Goal: Information Seeking & Learning: Learn about a topic

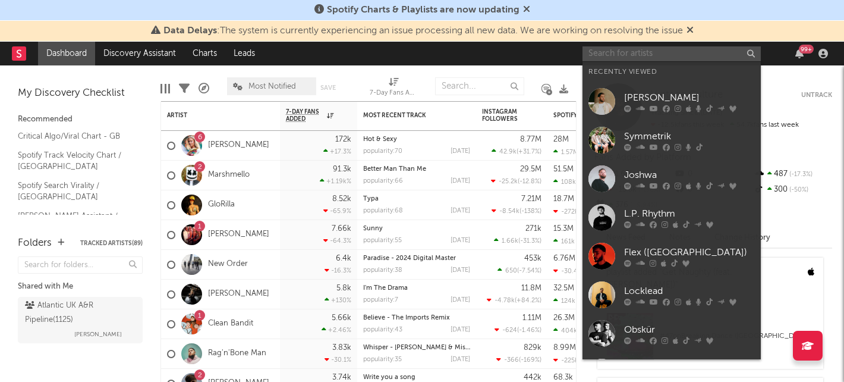
click at [638, 55] on input "text" at bounding box center [672, 53] width 178 height 15
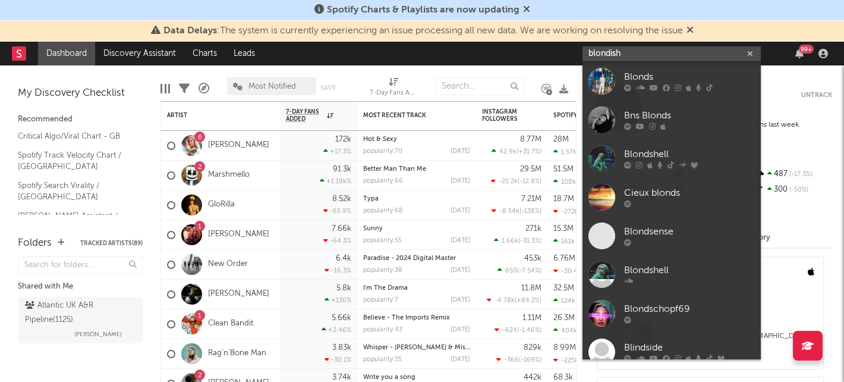
type input "blondish"
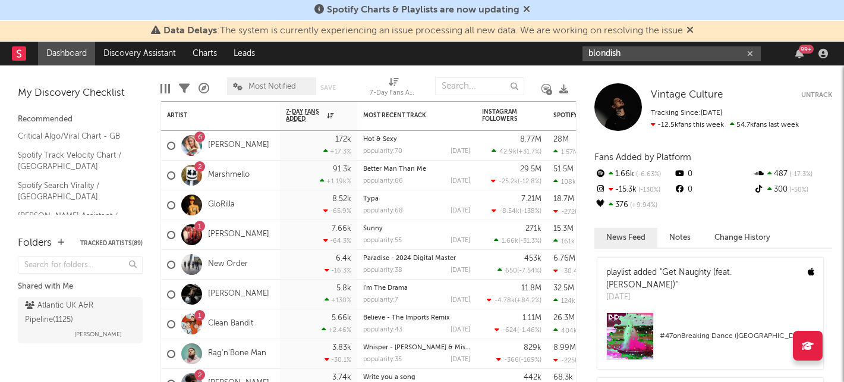
click at [642, 48] on input "blondish" at bounding box center [672, 53] width 178 height 15
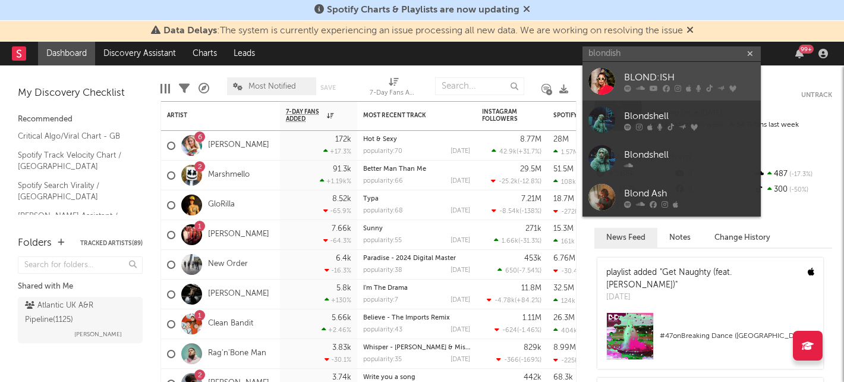
click at [640, 71] on div "BLOND:ISH" at bounding box center [689, 77] width 131 height 14
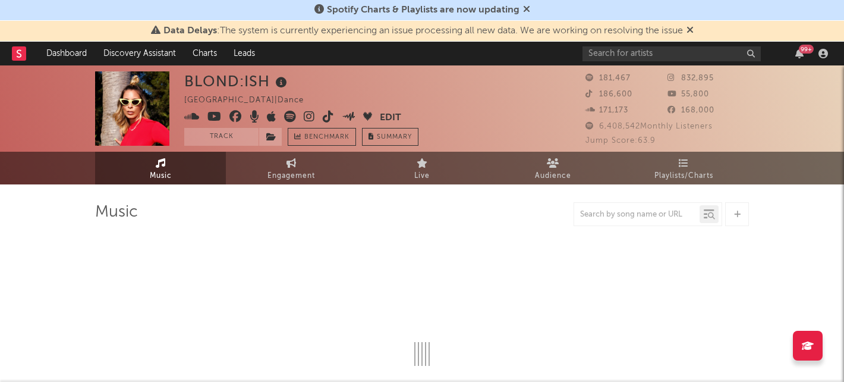
select select "6m"
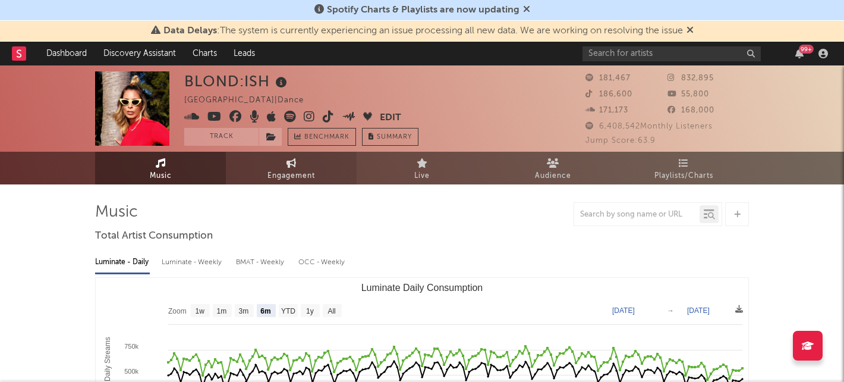
click at [275, 162] on link "Engagement" at bounding box center [291, 168] width 131 height 33
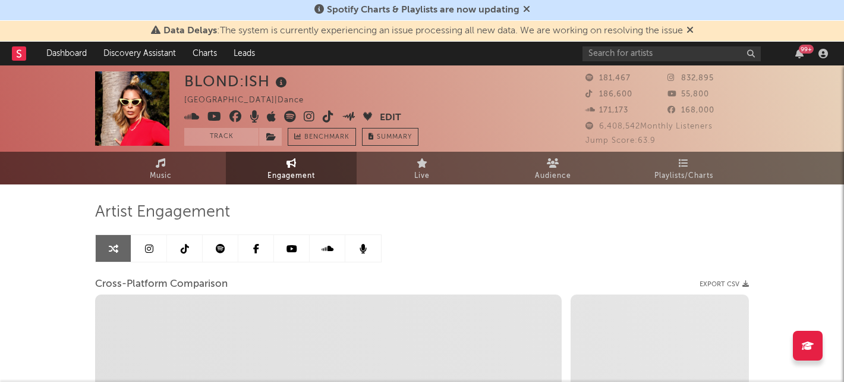
select select "1w"
click at [153, 238] on link at bounding box center [149, 248] width 36 height 27
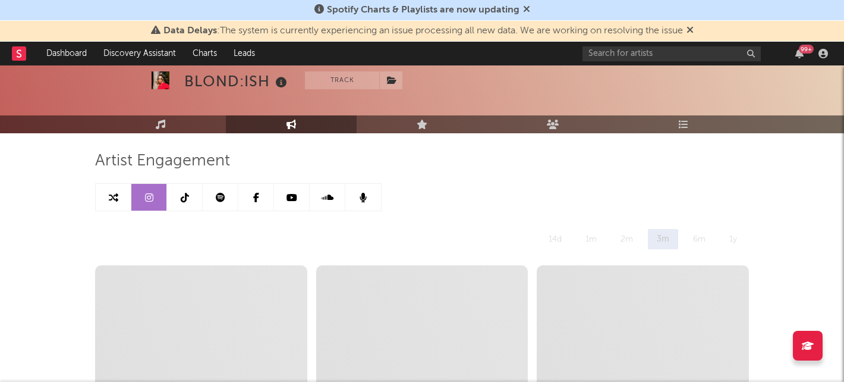
scroll to position [50, 0]
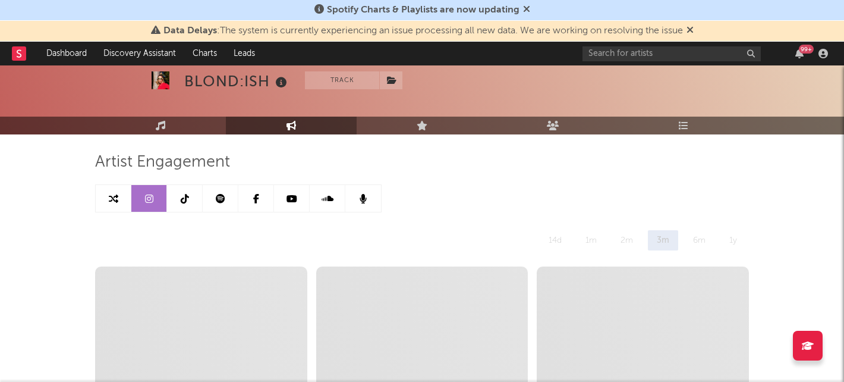
select select "6m"
click at [178, 202] on link at bounding box center [185, 198] width 36 height 27
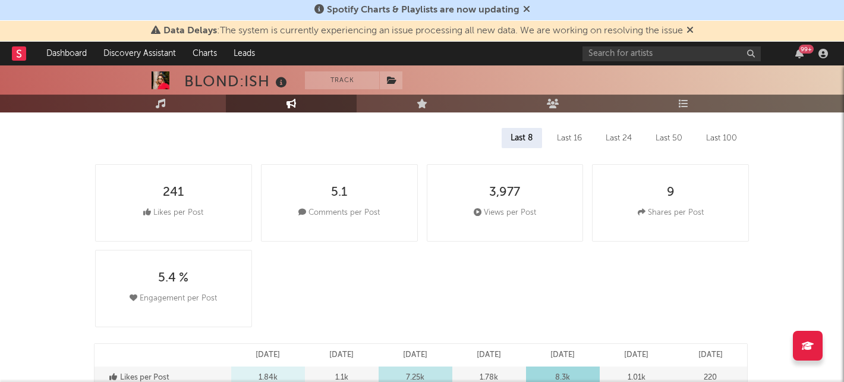
select select "6m"
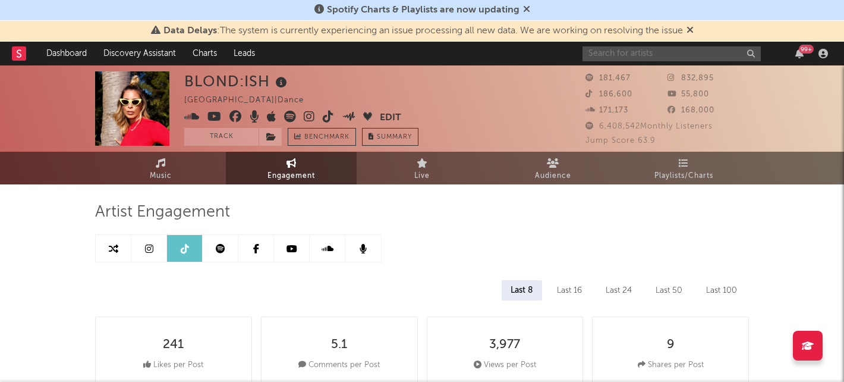
click at [649, 51] on input "text" at bounding box center [672, 53] width 178 height 15
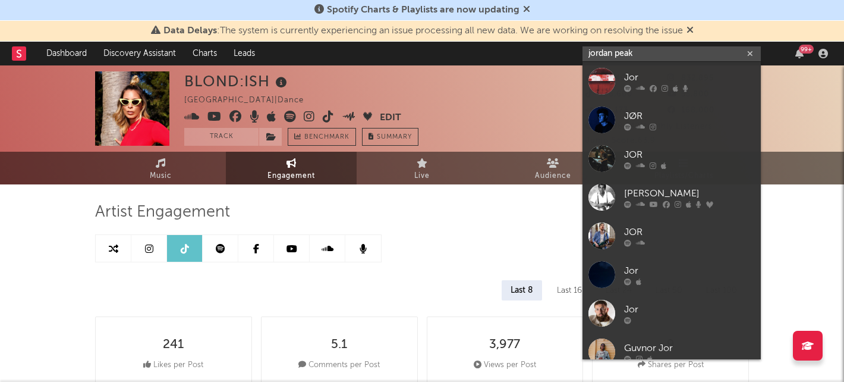
type input "jordan peak"
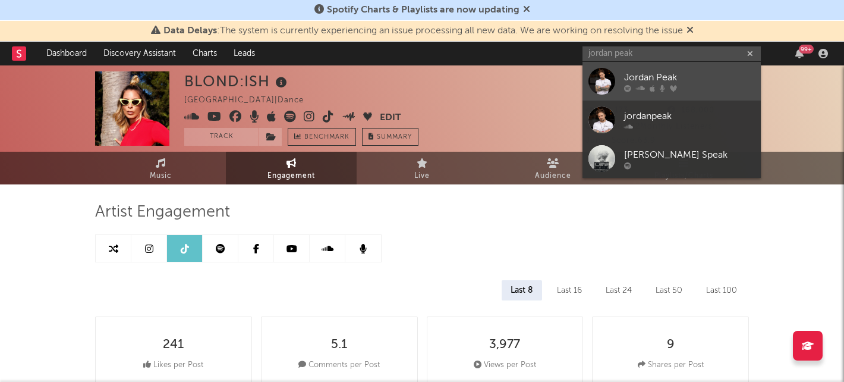
click at [682, 74] on div "Jordan Peak" at bounding box center [689, 77] width 131 height 14
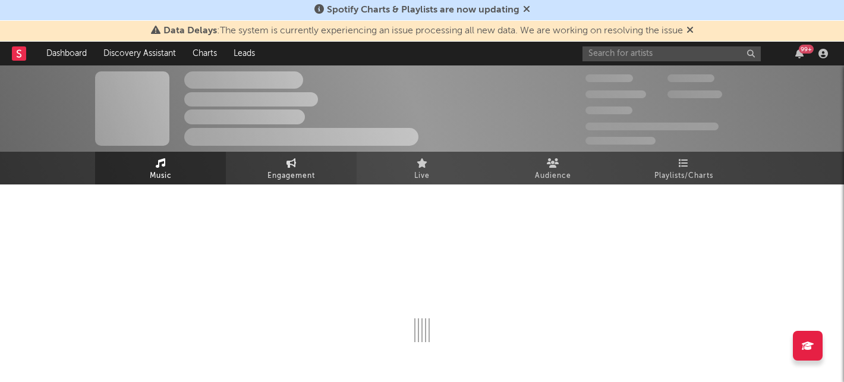
click at [282, 169] on span "Engagement" at bounding box center [292, 176] width 48 height 14
select select "1w"
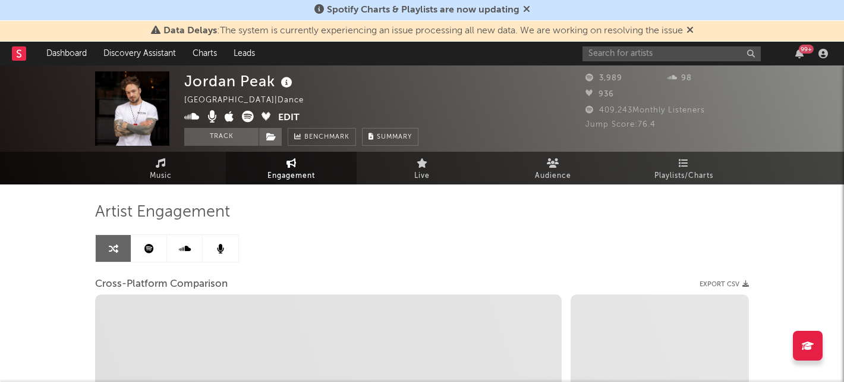
click at [306, 177] on span "Engagement" at bounding box center [292, 176] width 48 height 14
click at [278, 171] on span "Engagement" at bounding box center [292, 176] width 48 height 14
select select "1m"
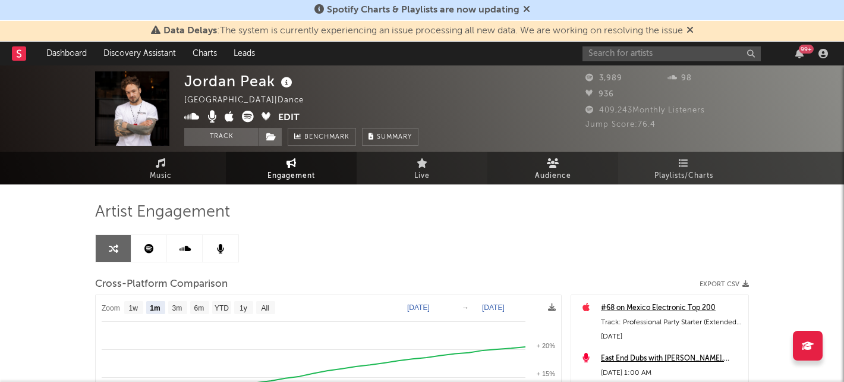
click at [552, 175] on span "Audience" at bounding box center [553, 176] width 36 height 14
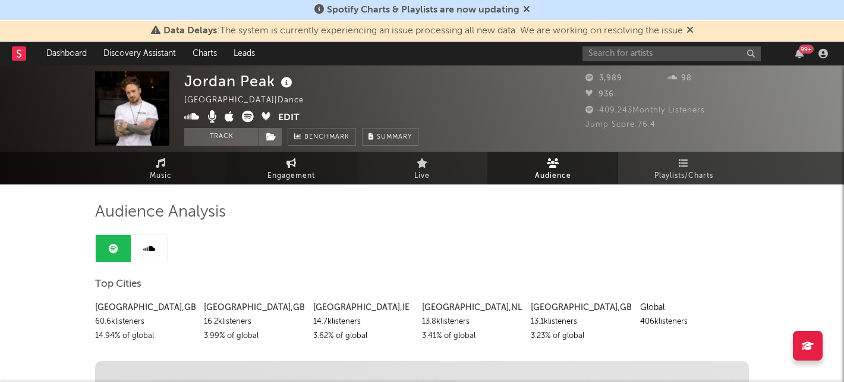
click at [314, 172] on span "Engagement" at bounding box center [292, 176] width 48 height 14
select select "1w"
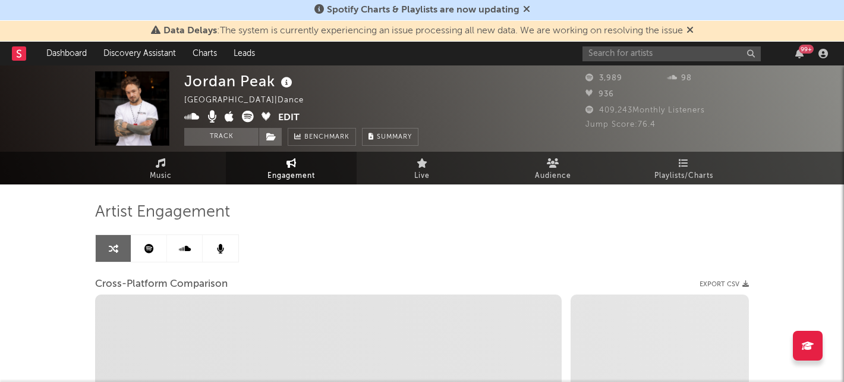
select select "1m"
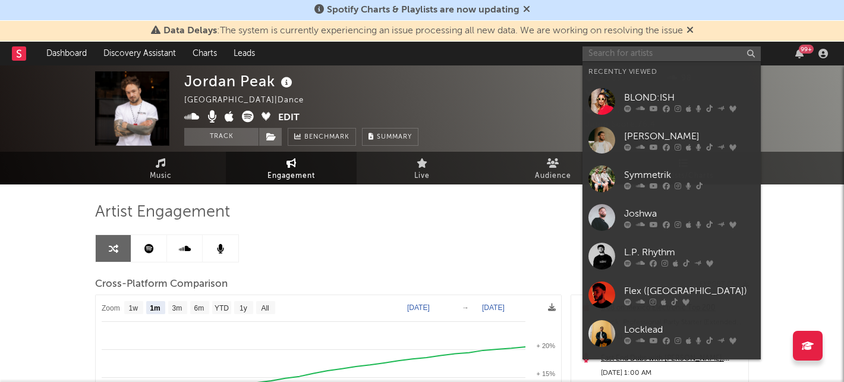
click at [658, 57] on input "text" at bounding box center [672, 53] width 178 height 15
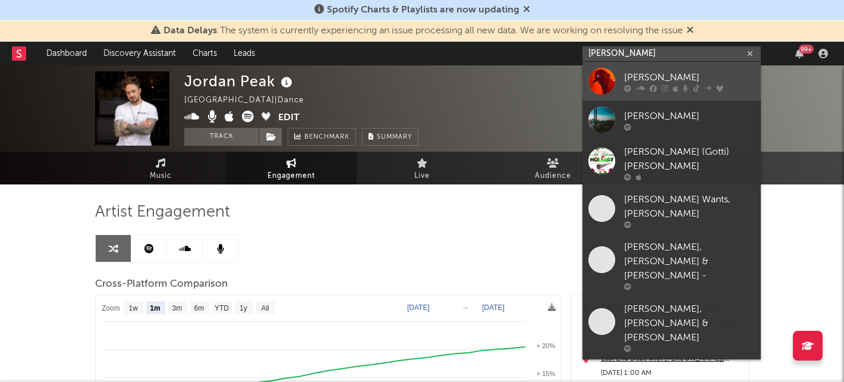
type input "[PERSON_NAME]"
click at [674, 74] on div "[PERSON_NAME]" at bounding box center [689, 77] width 131 height 14
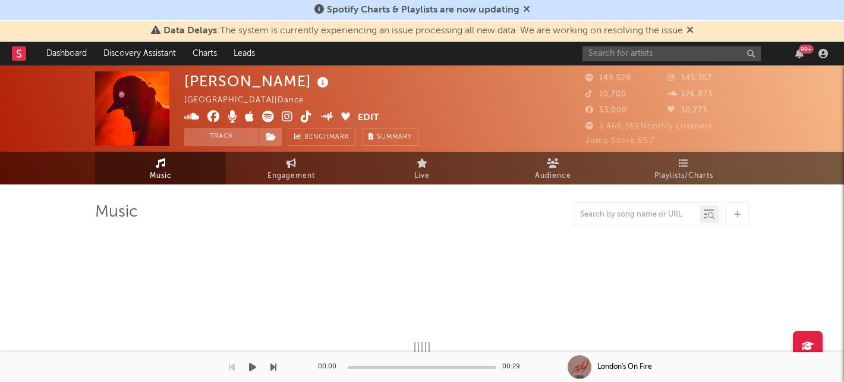
select select "6m"
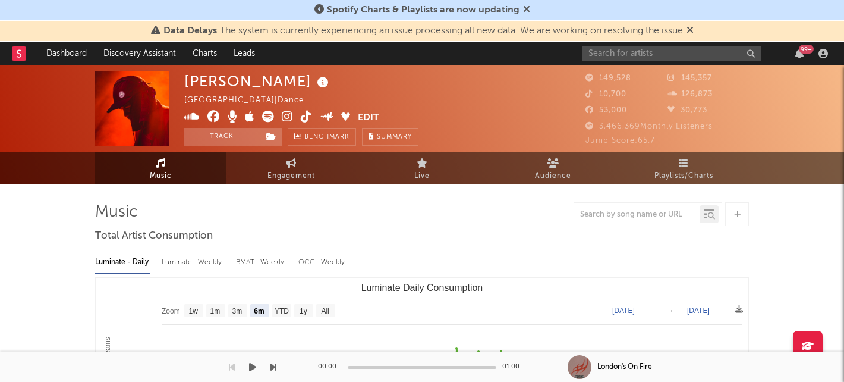
select select "6m"
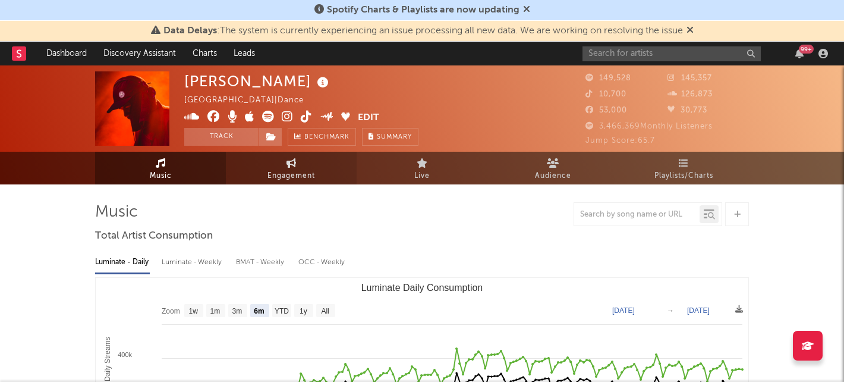
click at [291, 166] on icon at bounding box center [292, 163] width 10 height 10
select select "1w"
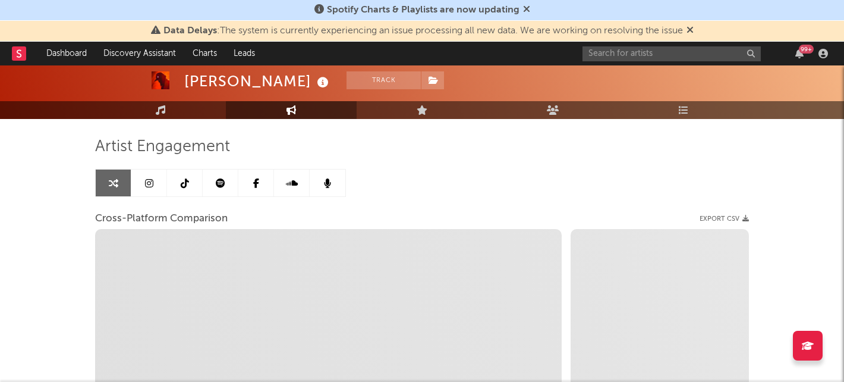
scroll to position [49, 0]
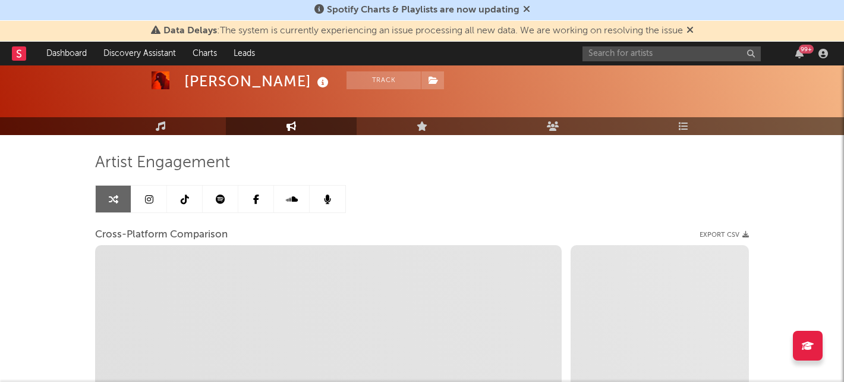
click at [185, 199] on icon at bounding box center [185, 199] width 8 height 10
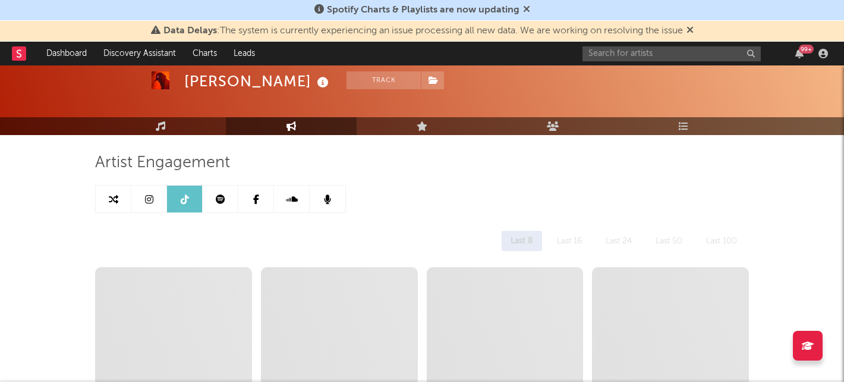
select select "6m"
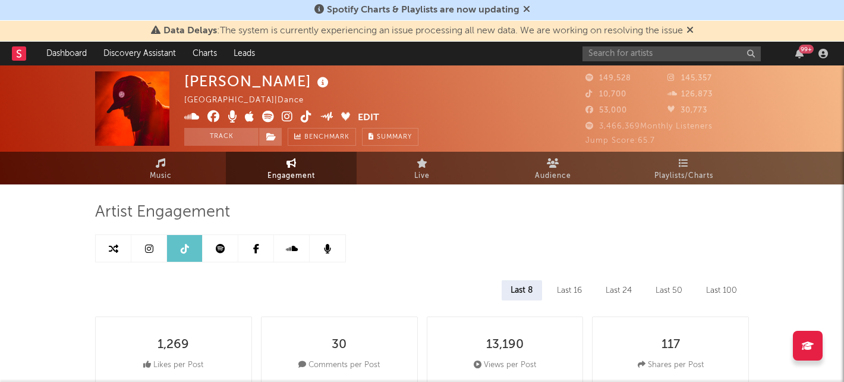
click at [155, 246] on link at bounding box center [149, 248] width 36 height 27
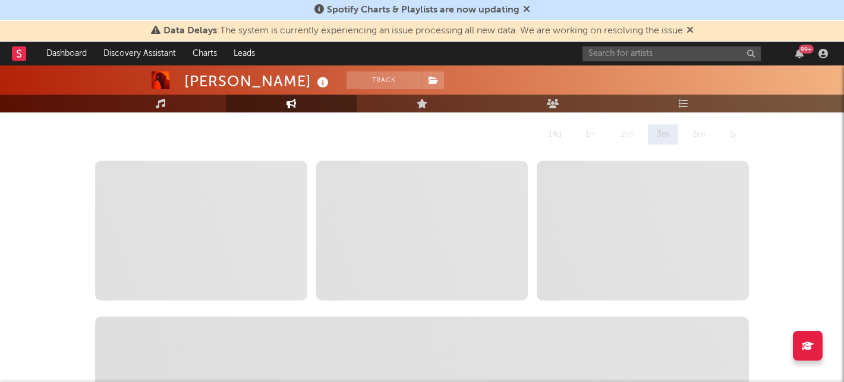
scroll to position [144, 0]
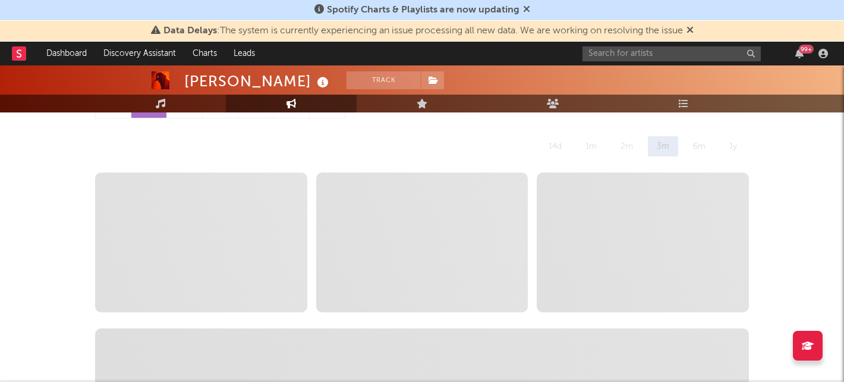
select select "6m"
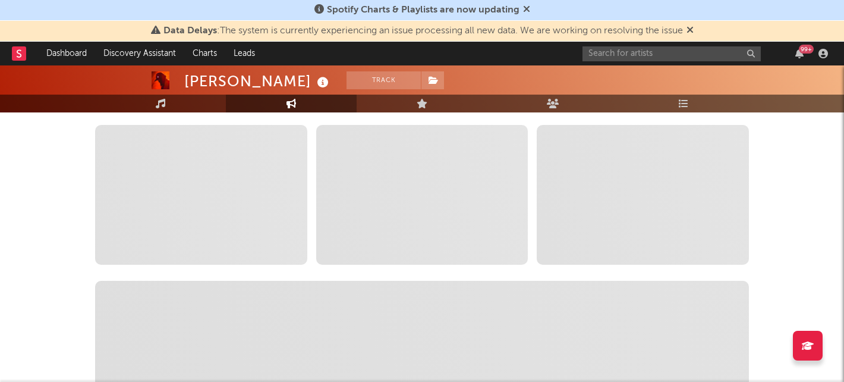
scroll to position [0, 0]
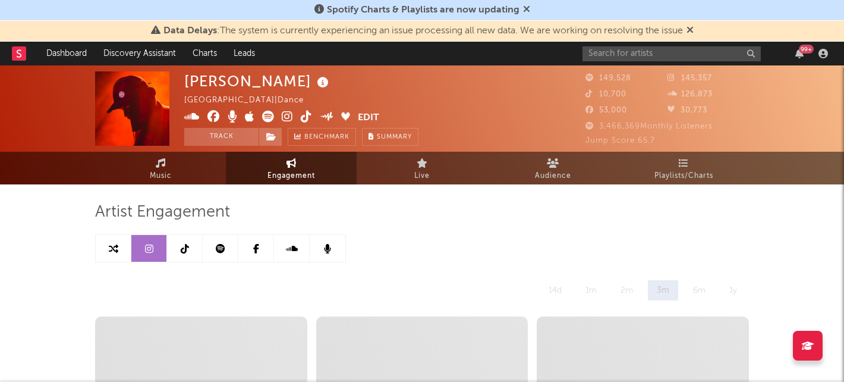
click at [150, 246] on icon at bounding box center [149, 249] width 8 height 10
click at [150, 250] on icon at bounding box center [149, 249] width 8 height 10
click at [694, 28] on icon at bounding box center [690, 30] width 7 height 10
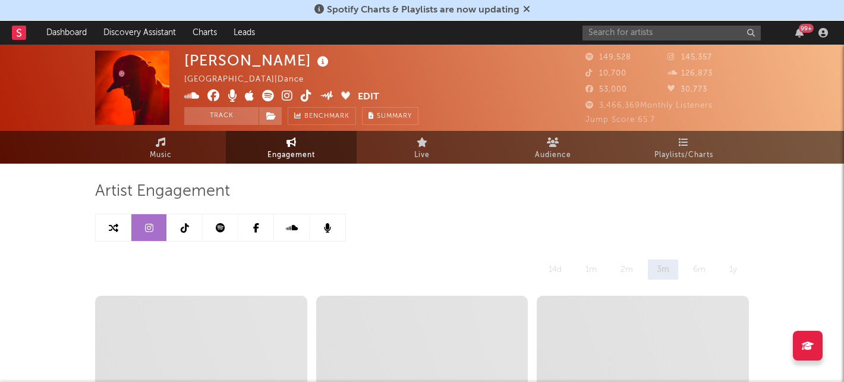
click at [149, 224] on icon at bounding box center [149, 228] width 8 height 10
click at [666, 34] on input "text" at bounding box center [672, 33] width 178 height 15
type input "hamdi"
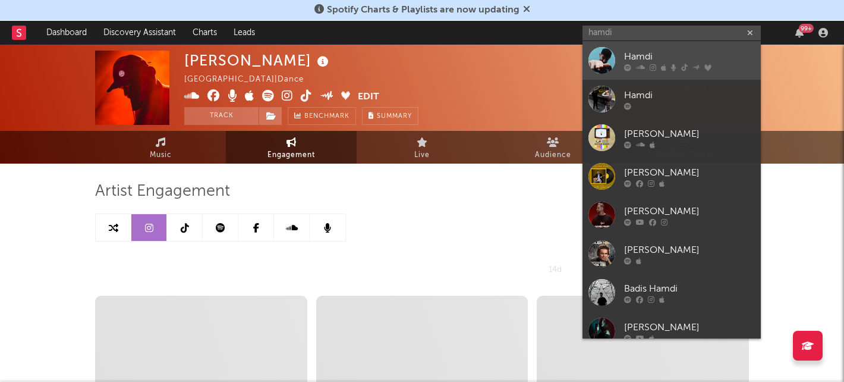
click at [631, 52] on div "Hamdi" at bounding box center [689, 56] width 131 height 14
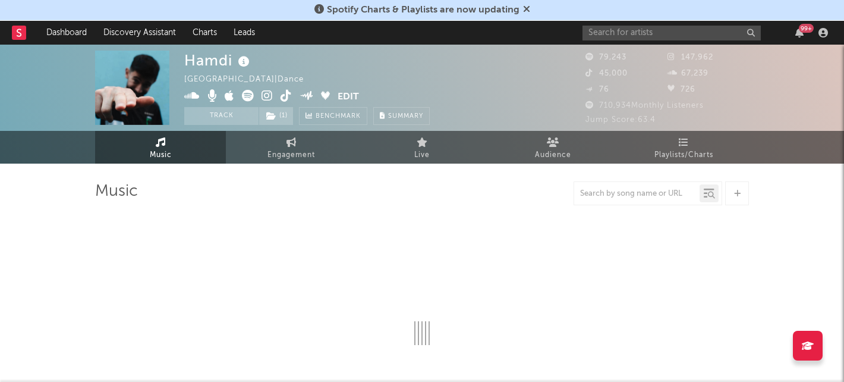
click at [526, 7] on icon at bounding box center [526, 9] width 7 height 10
select select "6m"
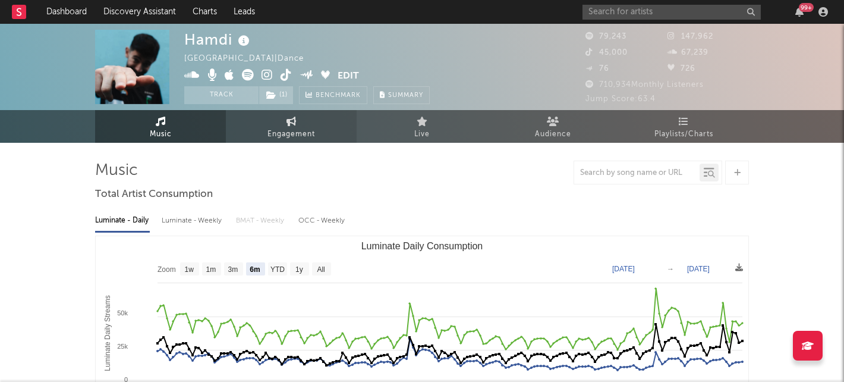
click at [304, 123] on link "Engagement" at bounding box center [291, 126] width 131 height 33
select select "1w"
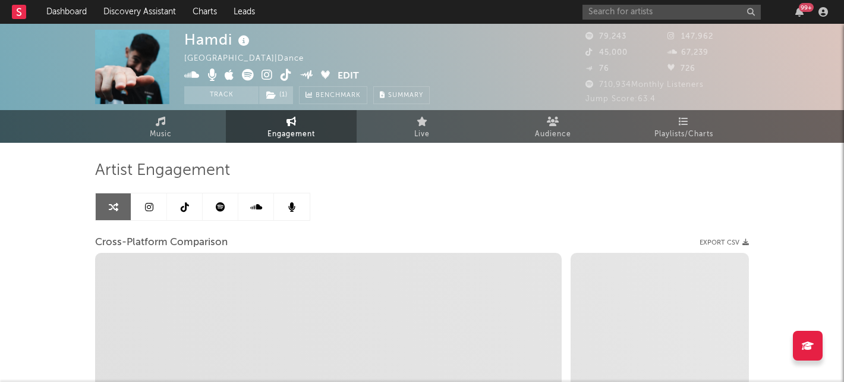
click at [181, 205] on icon at bounding box center [185, 207] width 8 height 10
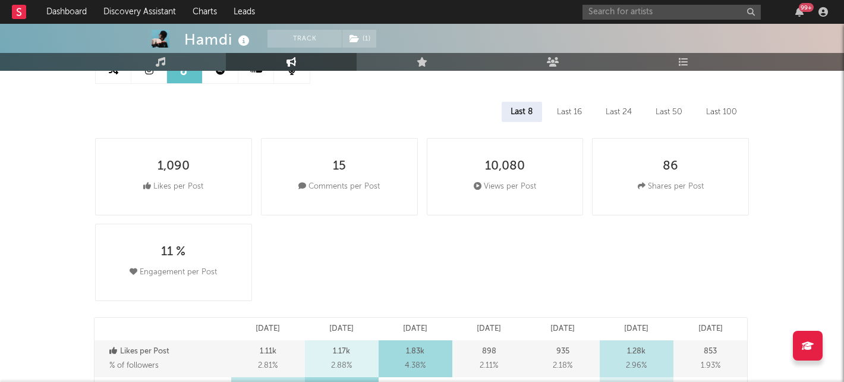
scroll to position [135, 0]
select select "6m"
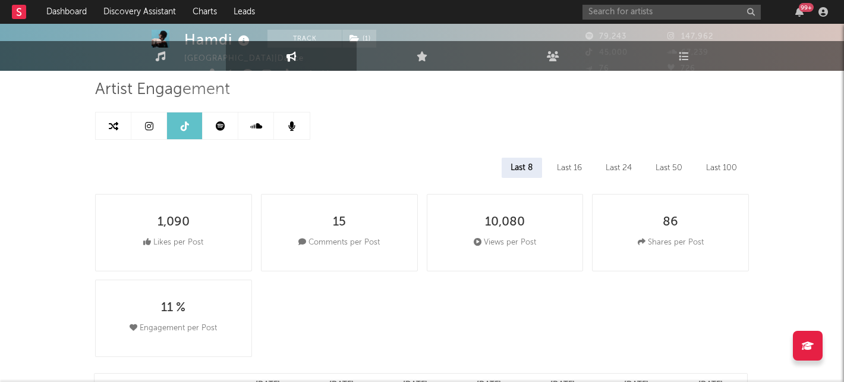
scroll to position [0, 0]
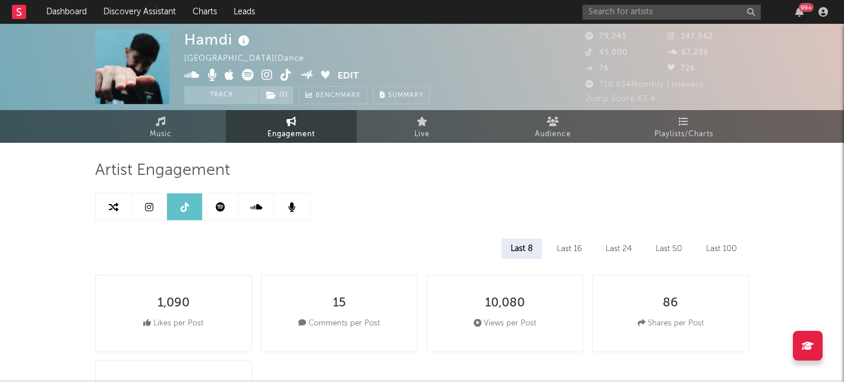
click at [139, 204] on link at bounding box center [149, 206] width 36 height 27
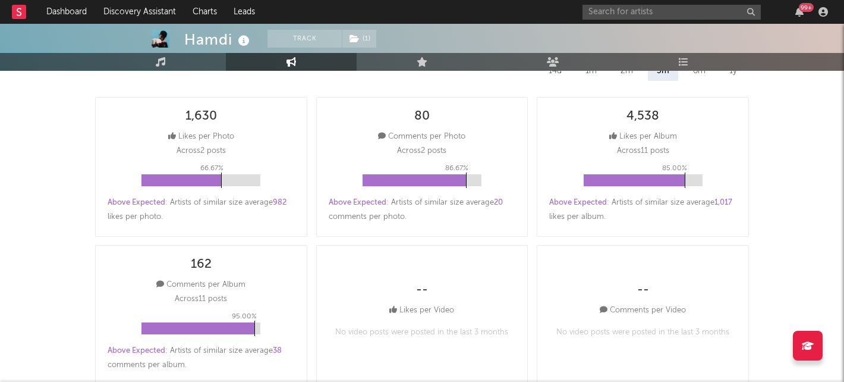
select select "6m"
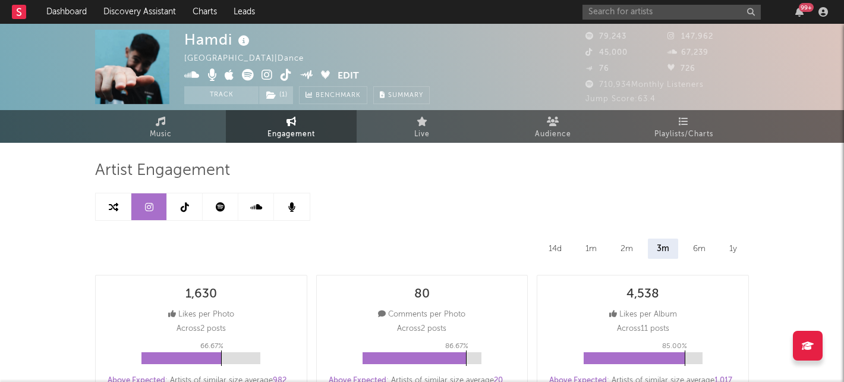
select select "6m"
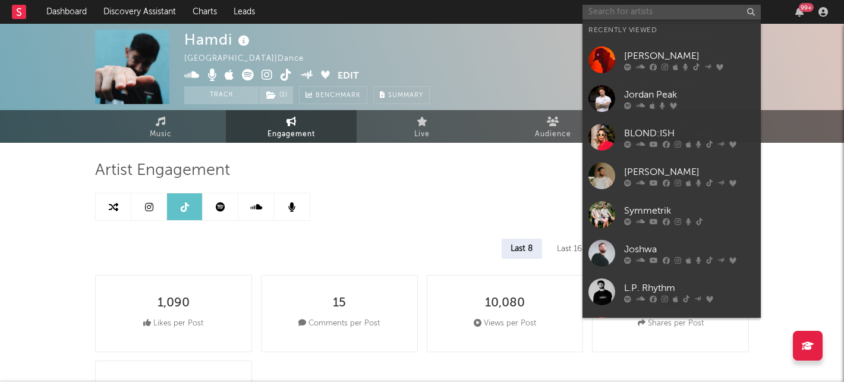
click at [604, 15] on input "text" at bounding box center [672, 12] width 178 height 15
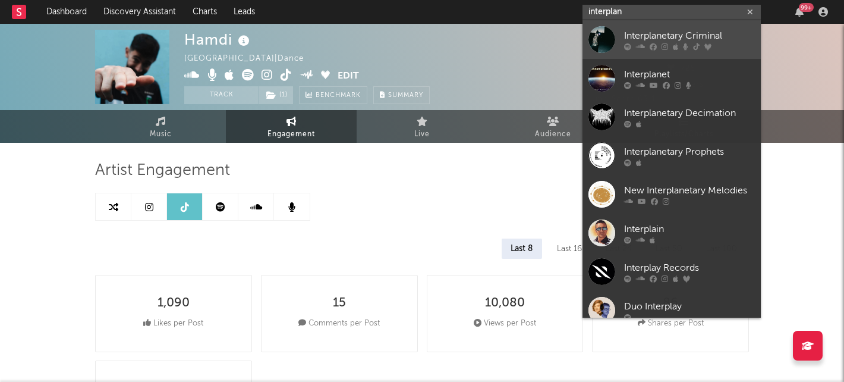
type input "interplan"
click at [686, 27] on link "Interplanetary Criminal" at bounding box center [672, 39] width 178 height 39
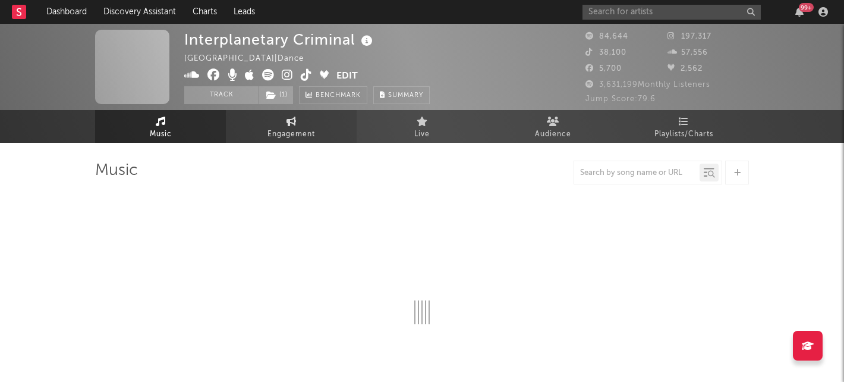
click at [284, 122] on link "Engagement" at bounding box center [291, 126] width 131 height 33
select select "1w"
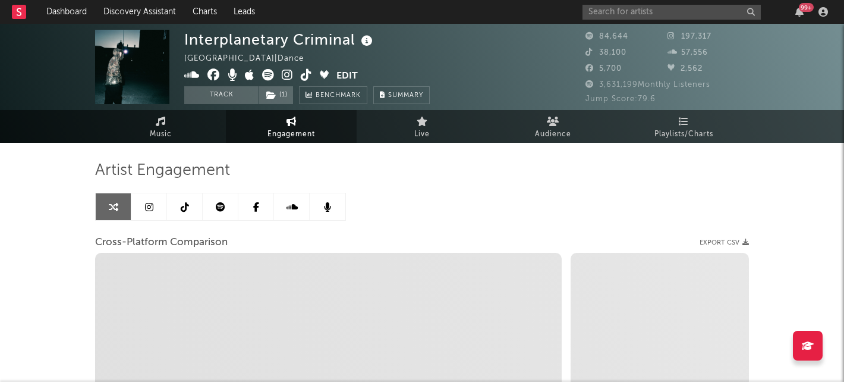
click at [181, 206] on icon at bounding box center [185, 207] width 8 height 10
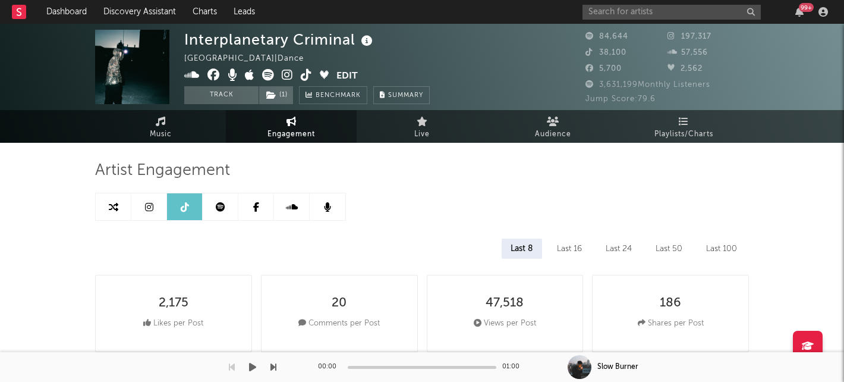
select select "1w"
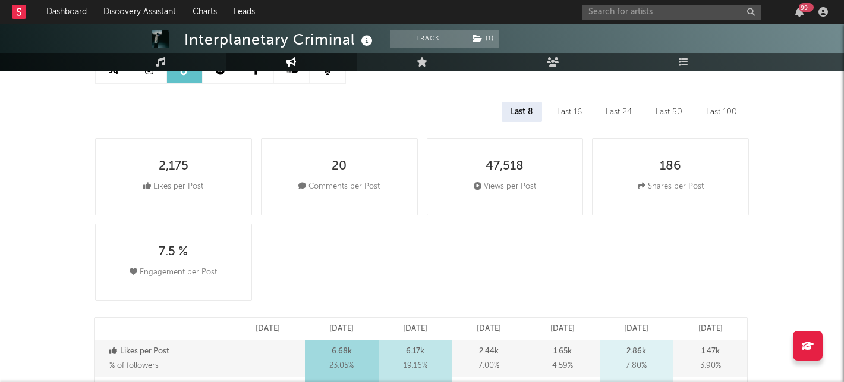
scroll to position [154, 0]
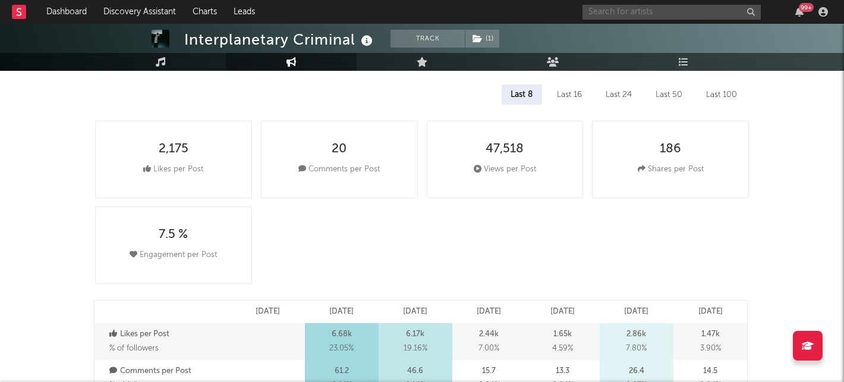
click at [667, 11] on input "text" at bounding box center [672, 12] width 178 height 15
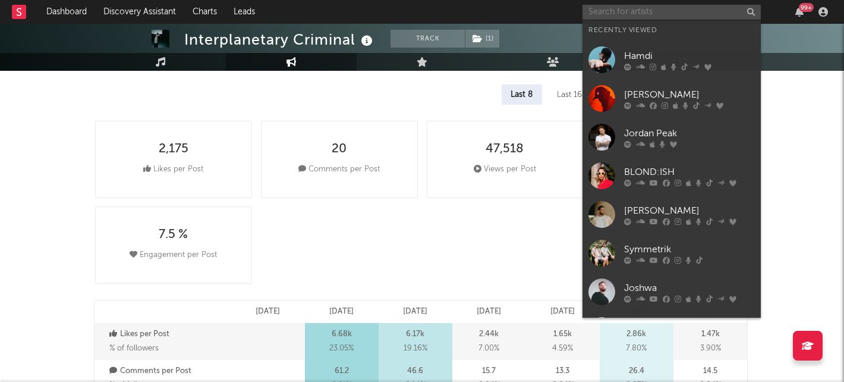
type input "d"
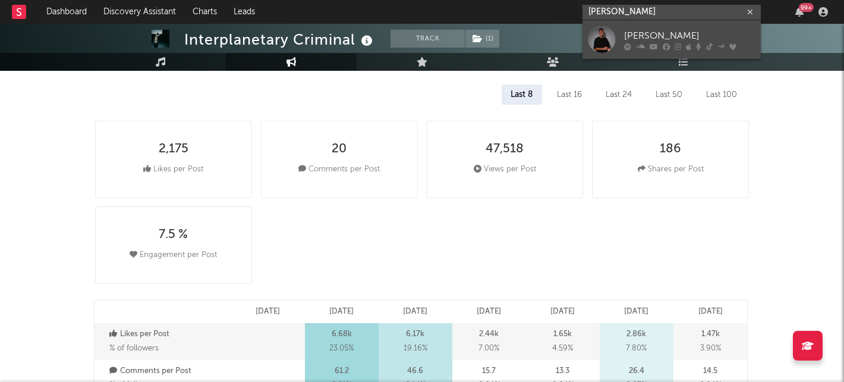
type input "[PERSON_NAME]"
click at [680, 33] on div "[PERSON_NAME]" at bounding box center [689, 36] width 131 height 14
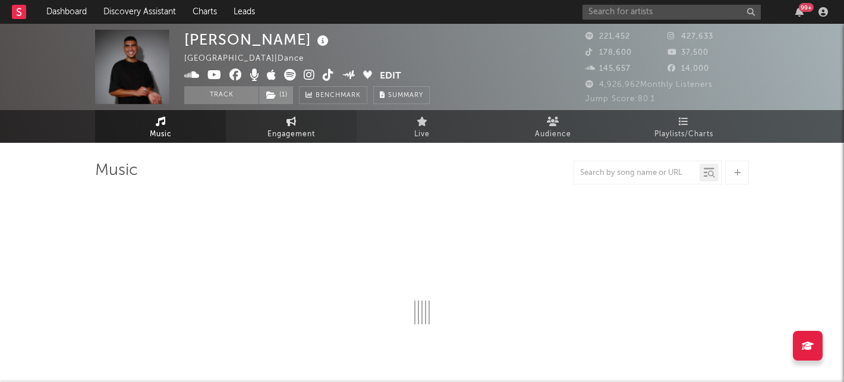
click at [291, 130] on span "Engagement" at bounding box center [292, 134] width 48 height 14
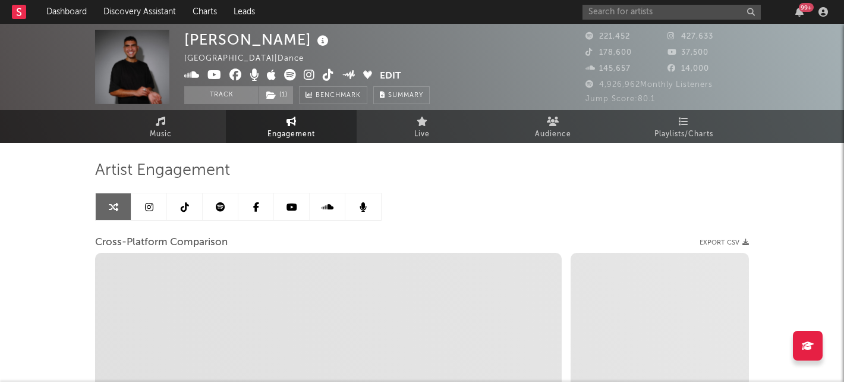
select select "1w"
click at [191, 200] on link at bounding box center [185, 206] width 36 height 27
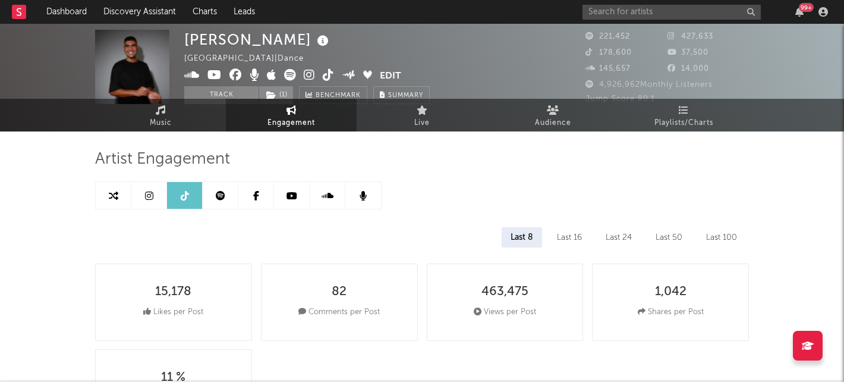
select select "6m"
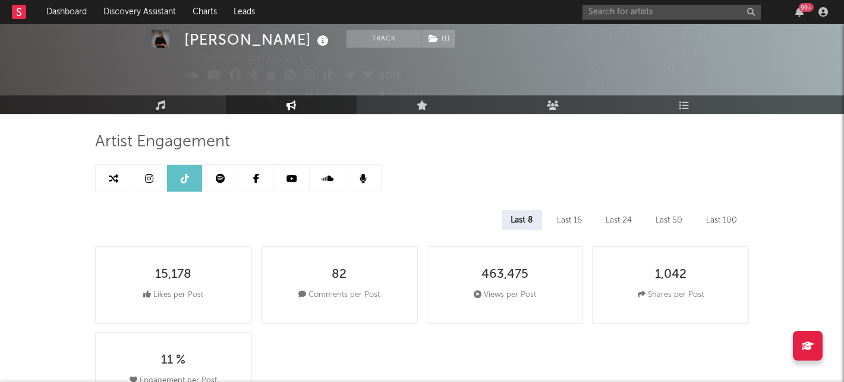
scroll to position [14, 0]
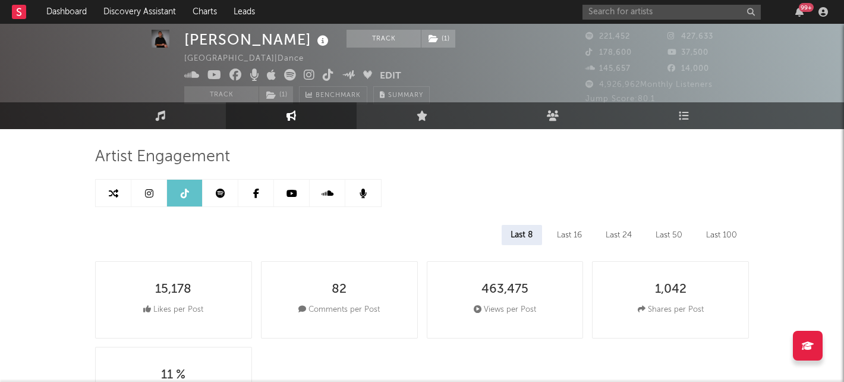
click at [140, 184] on link at bounding box center [149, 193] width 36 height 27
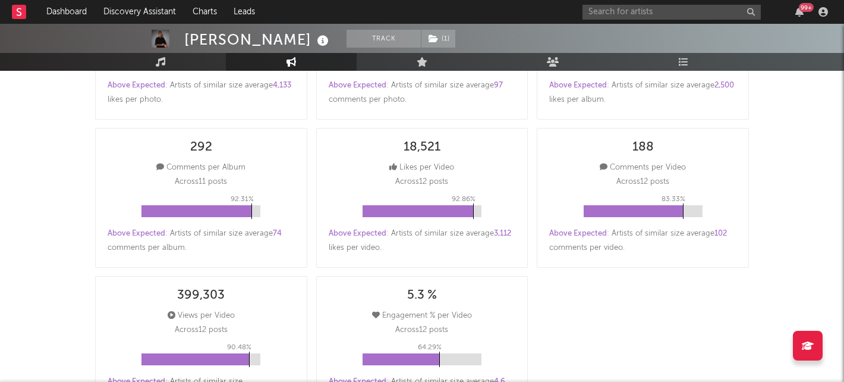
select select "6m"
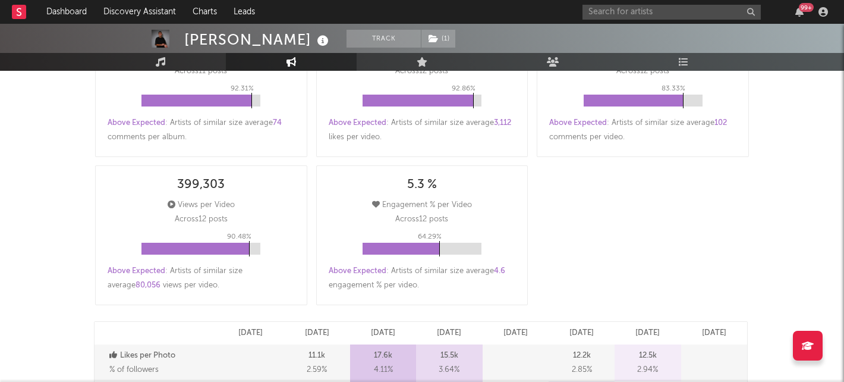
scroll to position [399, 0]
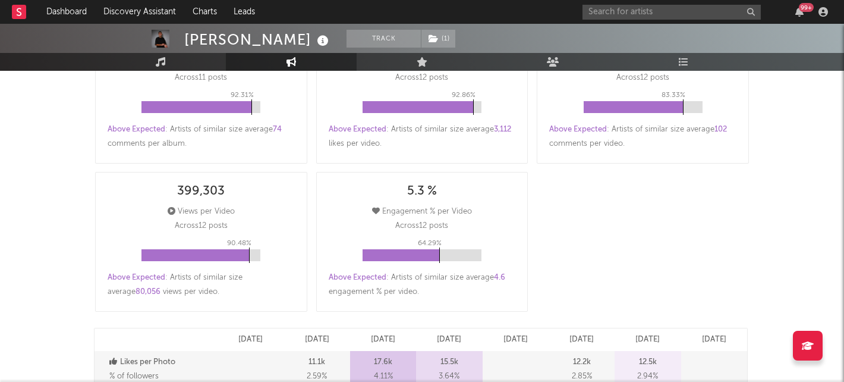
click at [618, 4] on div "99 +" at bounding box center [708, 12] width 250 height 24
click at [614, 11] on input "text" at bounding box center [672, 12] width 178 height 15
type input "[PERSON_NAME] cant swim"
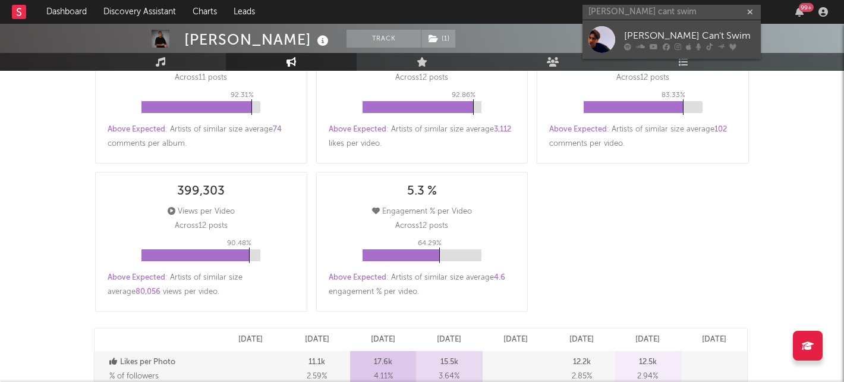
click at [658, 32] on div "[PERSON_NAME] Can't Swim" at bounding box center [689, 36] width 131 height 14
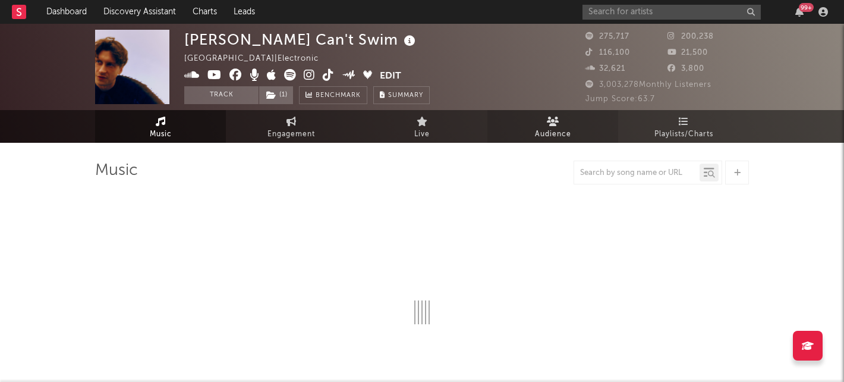
select select "6m"
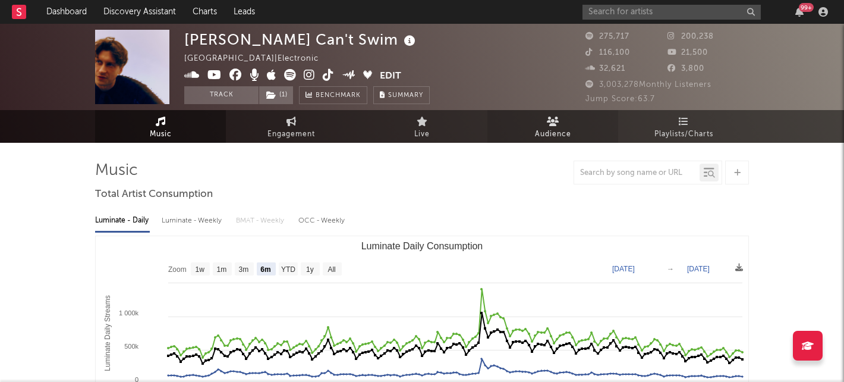
click at [553, 130] on span "Audience" at bounding box center [553, 134] width 36 height 14
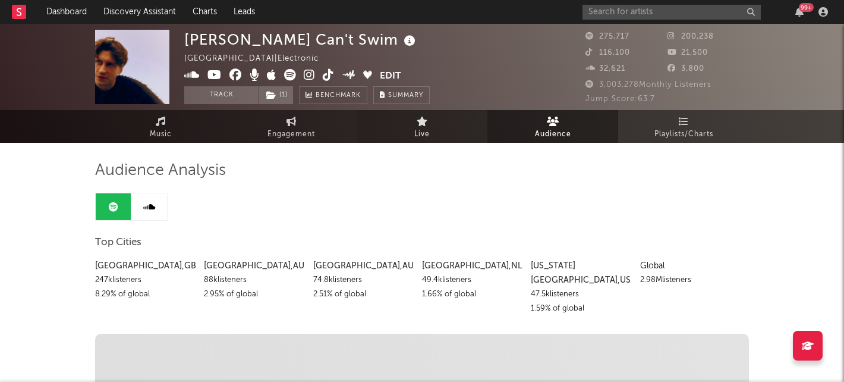
click at [412, 116] on link "Live" at bounding box center [422, 126] width 131 height 33
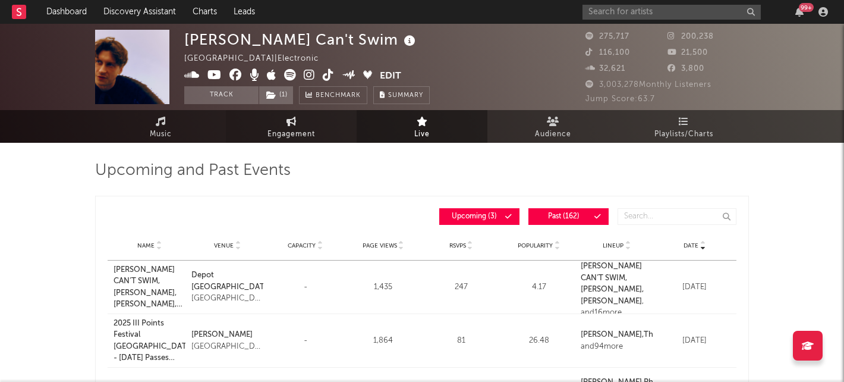
click at [273, 121] on link "Engagement" at bounding box center [291, 126] width 131 height 33
select select "1w"
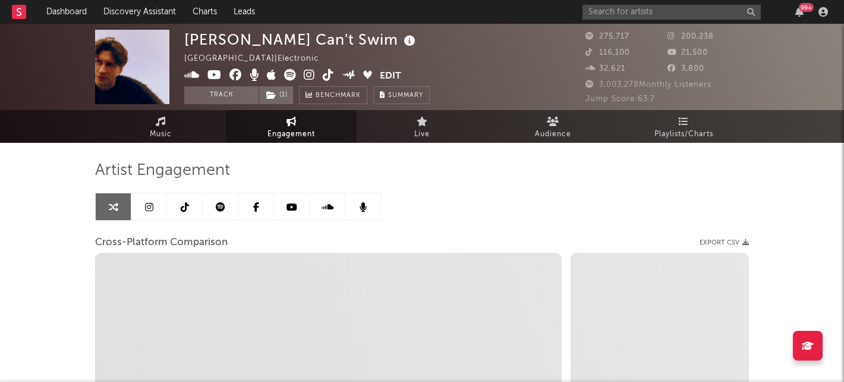
click at [182, 206] on icon at bounding box center [185, 207] width 8 height 10
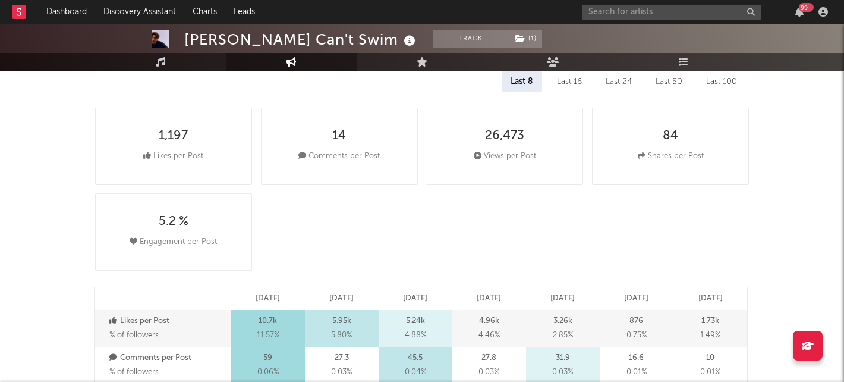
select select "6m"
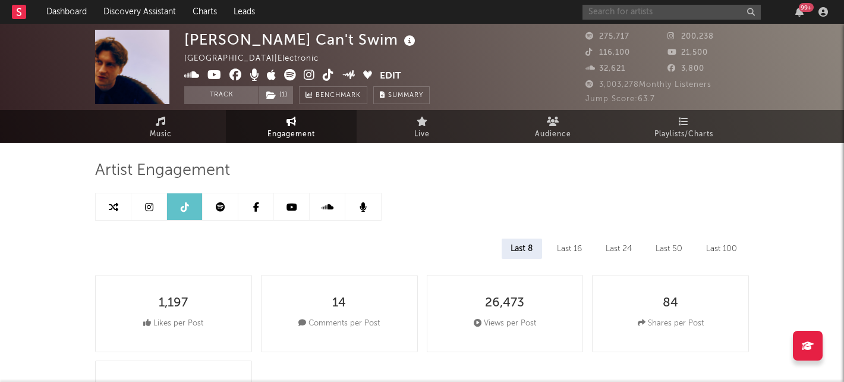
click at [622, 7] on input "text" at bounding box center [672, 12] width 178 height 15
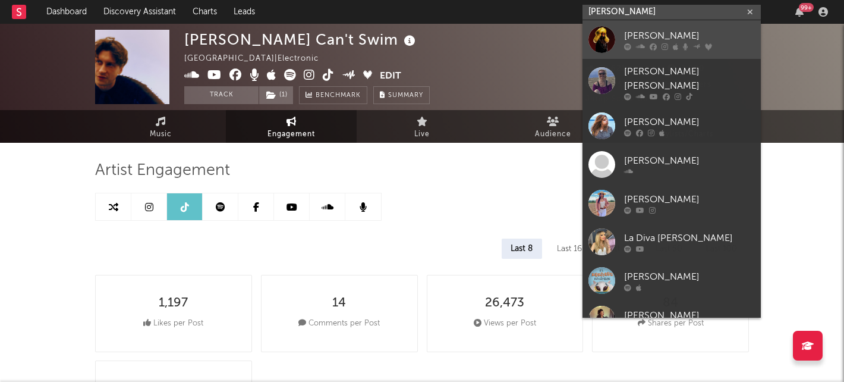
type input "[PERSON_NAME]"
click at [644, 33] on div "[PERSON_NAME]" at bounding box center [689, 36] width 131 height 14
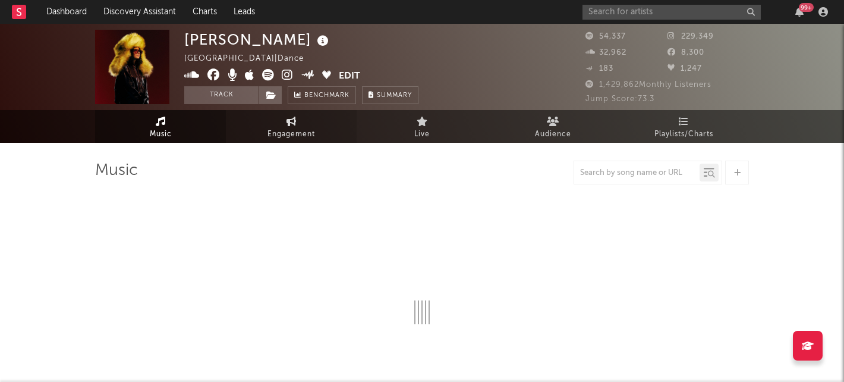
click at [312, 134] on span "Engagement" at bounding box center [292, 134] width 48 height 14
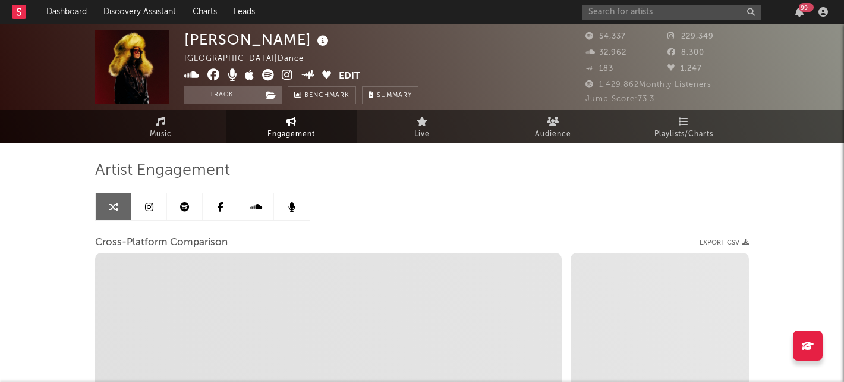
select select "1w"
click at [148, 211] on icon at bounding box center [149, 207] width 8 height 10
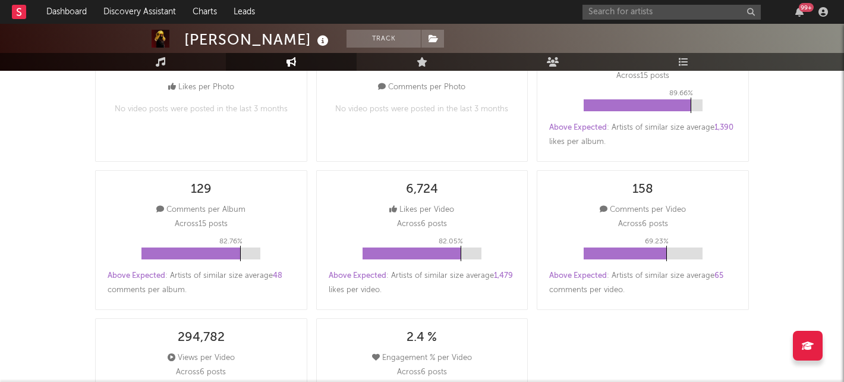
scroll to position [252, 0]
select select "6m"
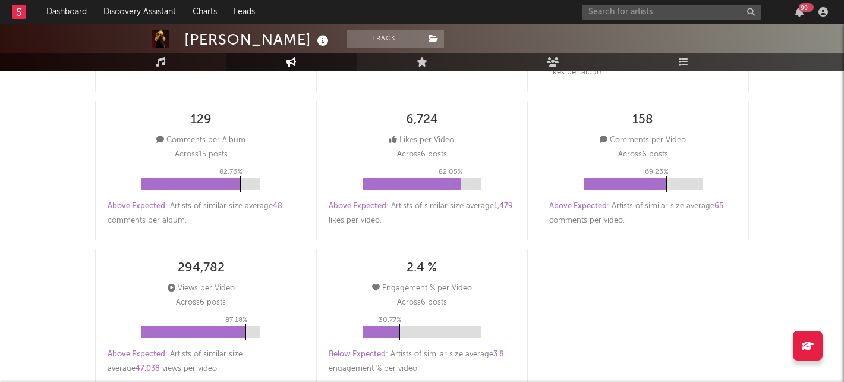
scroll to position [323, 0]
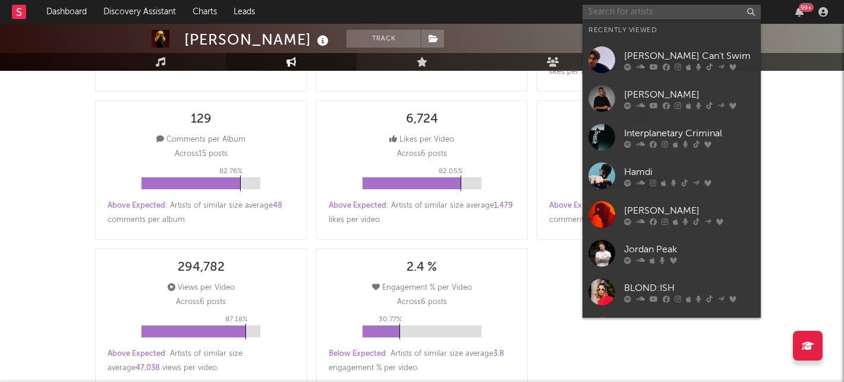
click at [709, 10] on input "text" at bounding box center [672, 12] width 178 height 15
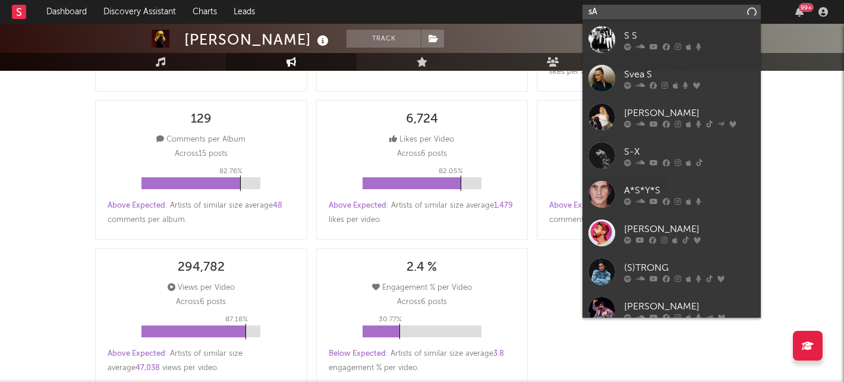
type input "s"
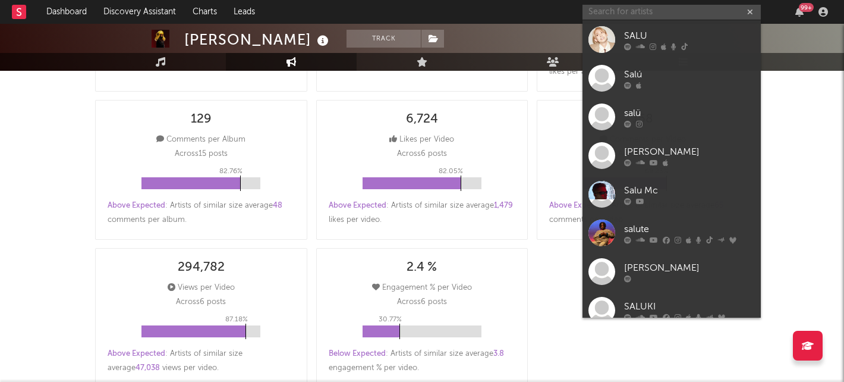
type input "A"
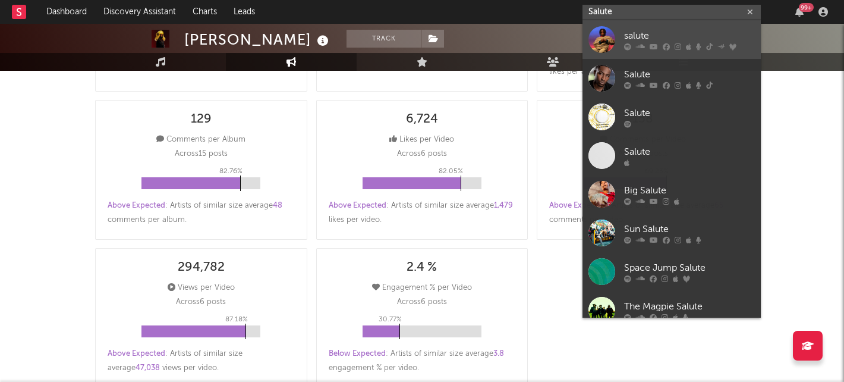
type input "Salute"
click at [639, 33] on div "salute" at bounding box center [689, 36] width 131 height 14
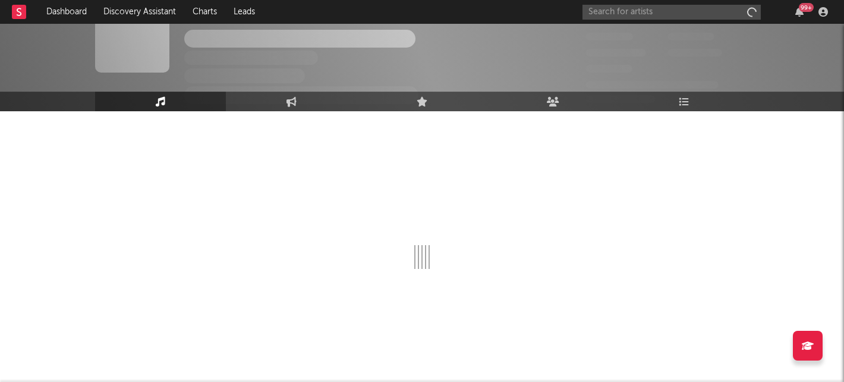
scroll to position [32, 0]
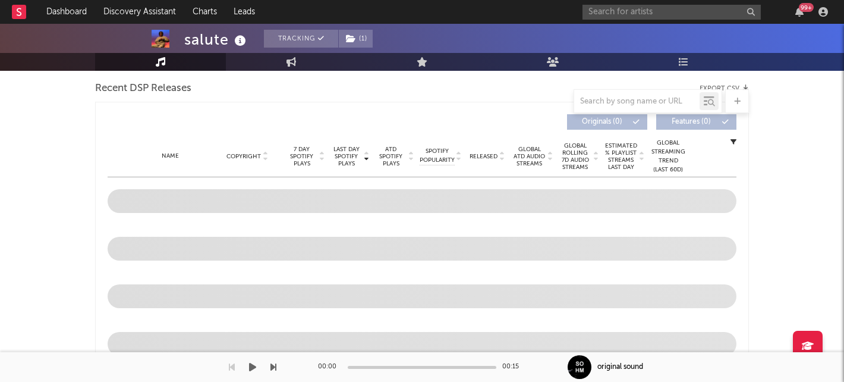
select select "6m"
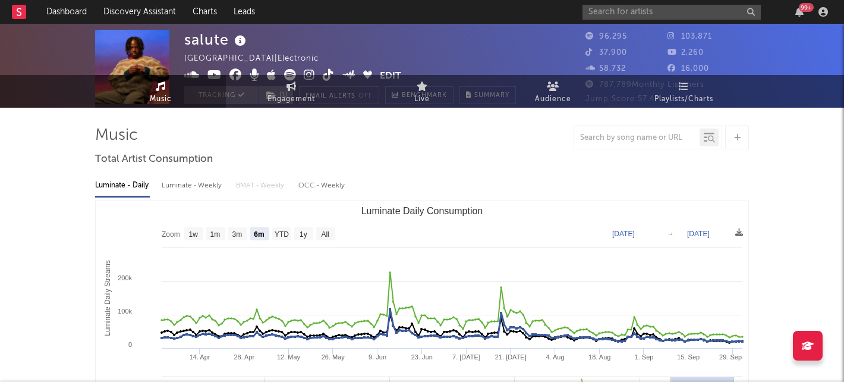
scroll to position [0, 0]
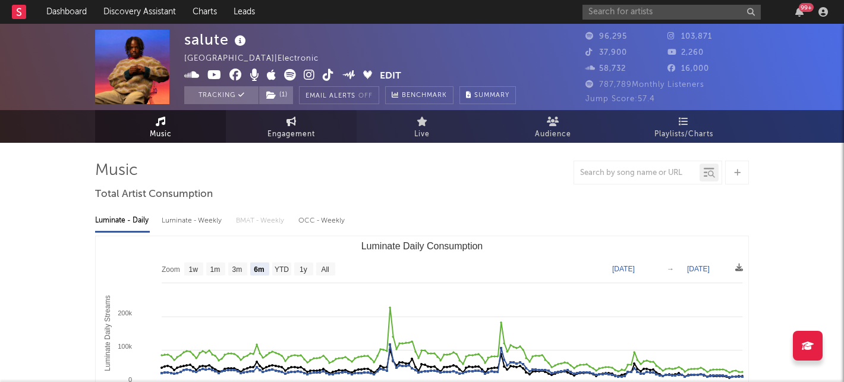
click at [280, 139] on span "Engagement" at bounding box center [292, 134] width 48 height 14
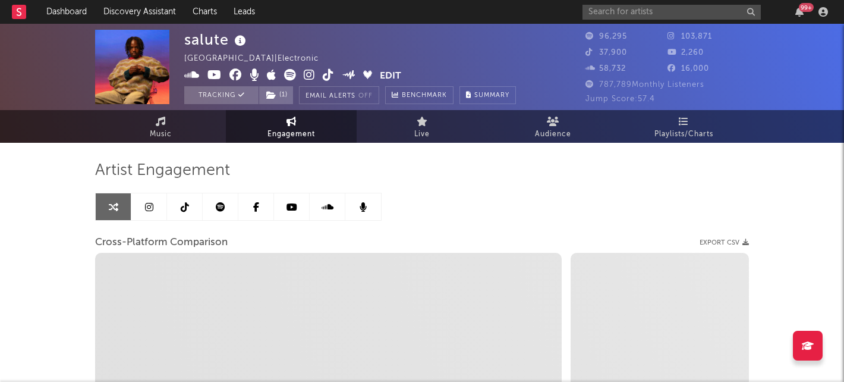
select select "1w"
click at [190, 209] on link at bounding box center [185, 206] width 36 height 27
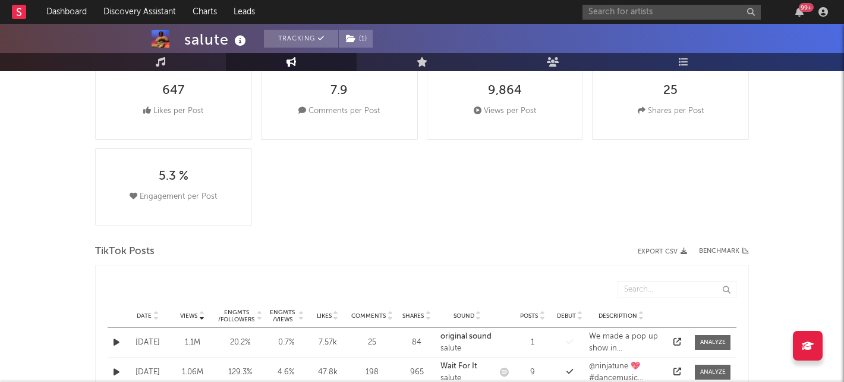
select select "6m"
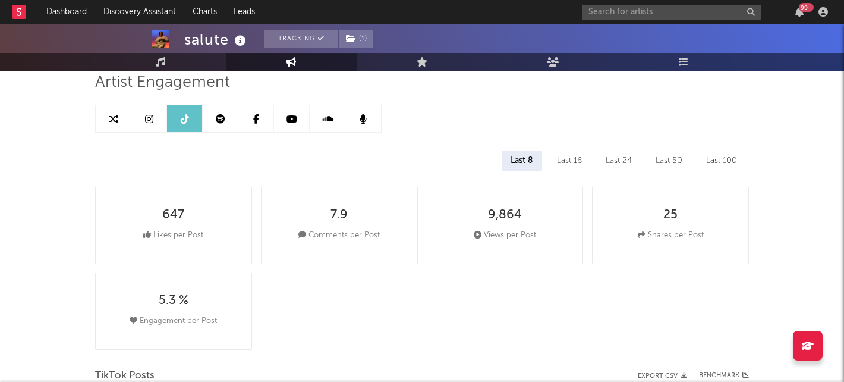
scroll to position [74, 0]
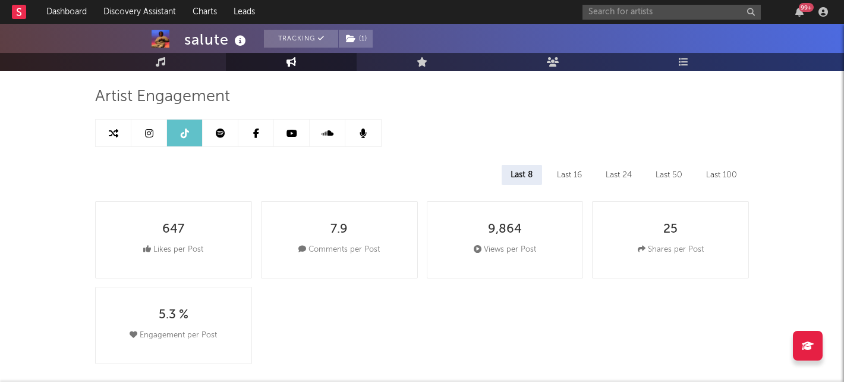
click at [140, 137] on link at bounding box center [149, 132] width 36 height 27
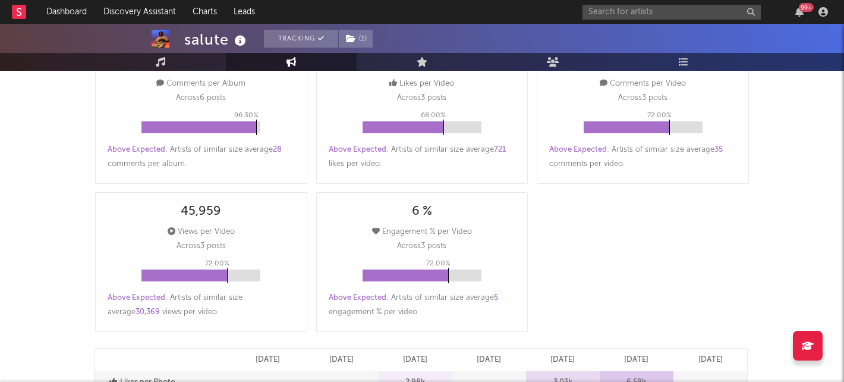
select select "6m"
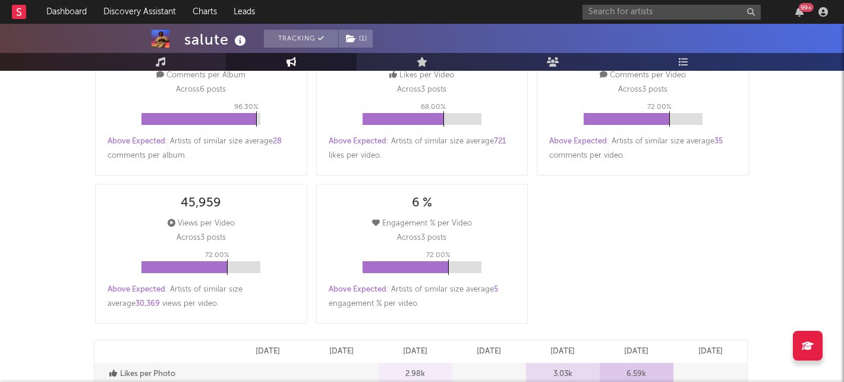
click at [694, 19] on div "99 +" at bounding box center [708, 12] width 250 height 24
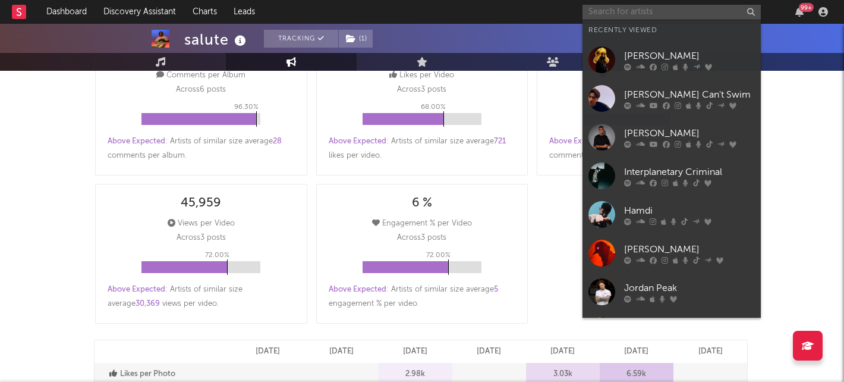
click at [691, 15] on input "text" at bounding box center [672, 12] width 178 height 15
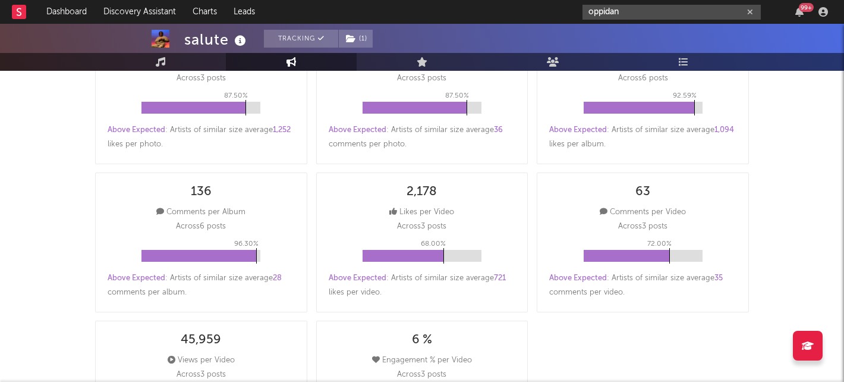
scroll to position [237, 0]
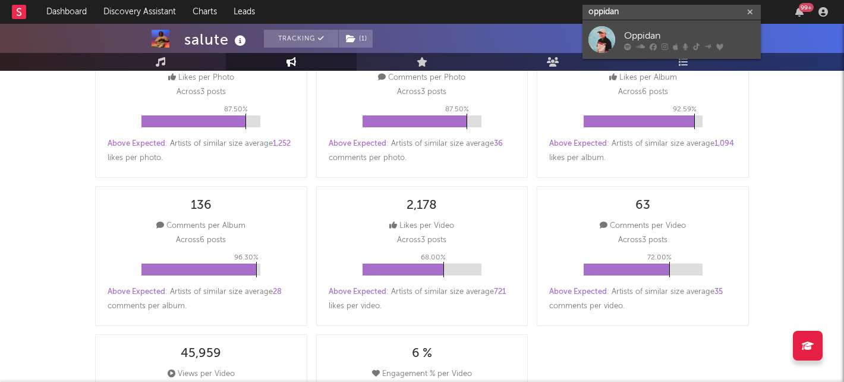
type input "oppidan"
click at [640, 33] on div "Oppidan" at bounding box center [689, 36] width 131 height 14
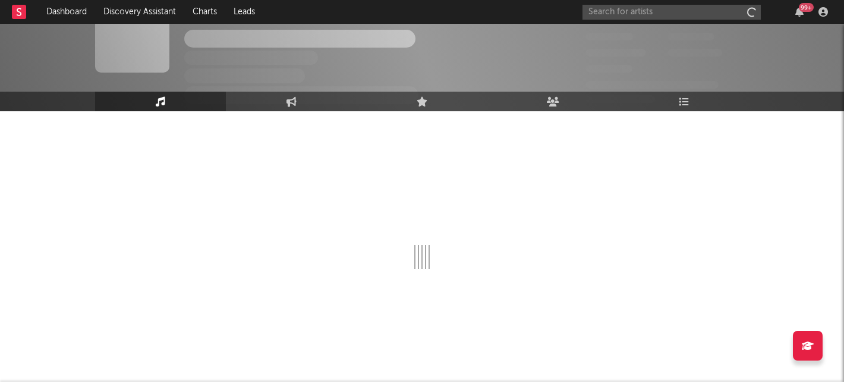
scroll to position [32, 0]
click at [294, 100] on icon at bounding box center [292, 101] width 10 height 10
select select "1w"
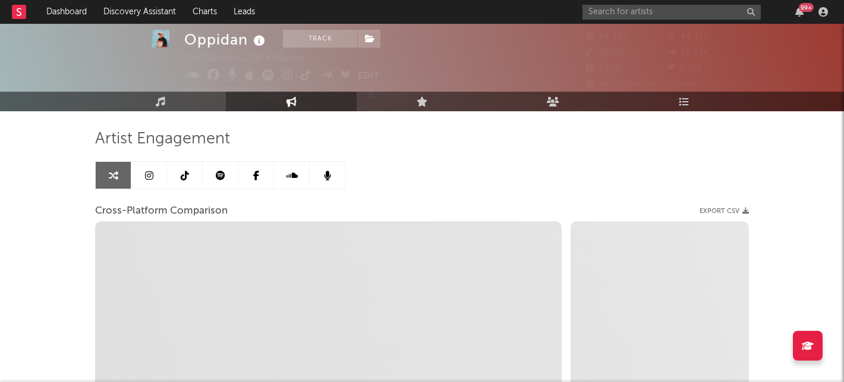
click at [188, 175] on icon at bounding box center [185, 176] width 8 height 10
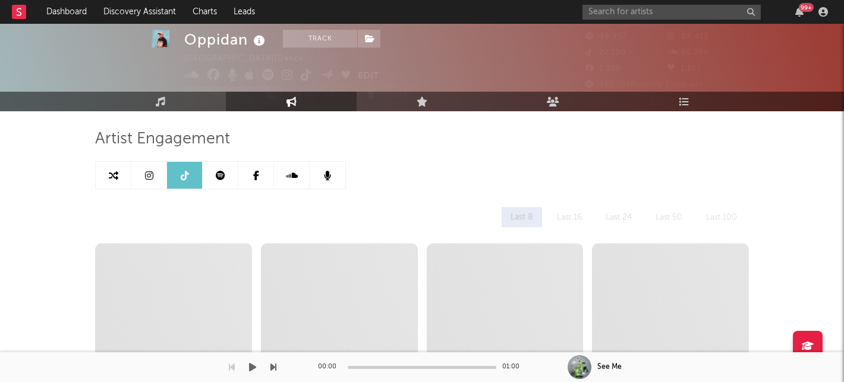
select select "6m"
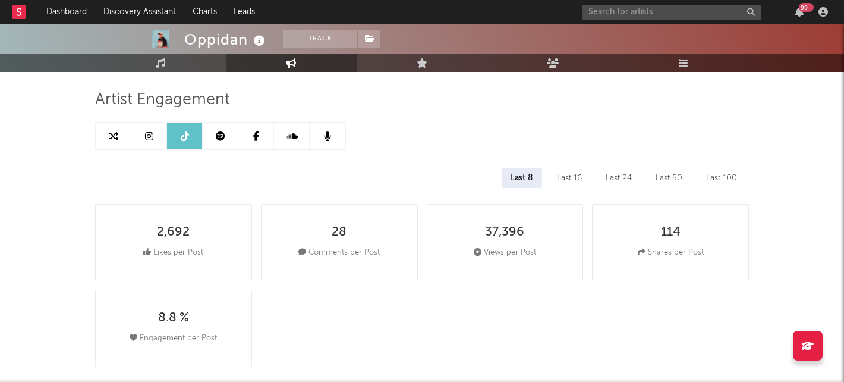
scroll to position [66, 0]
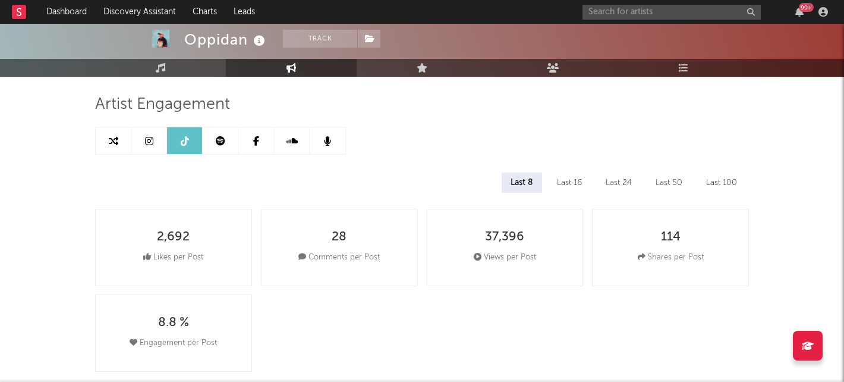
click at [152, 140] on icon at bounding box center [149, 141] width 8 height 10
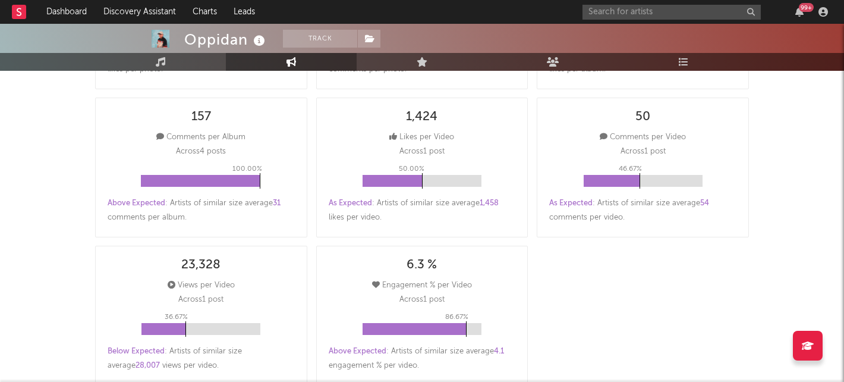
select select "6m"
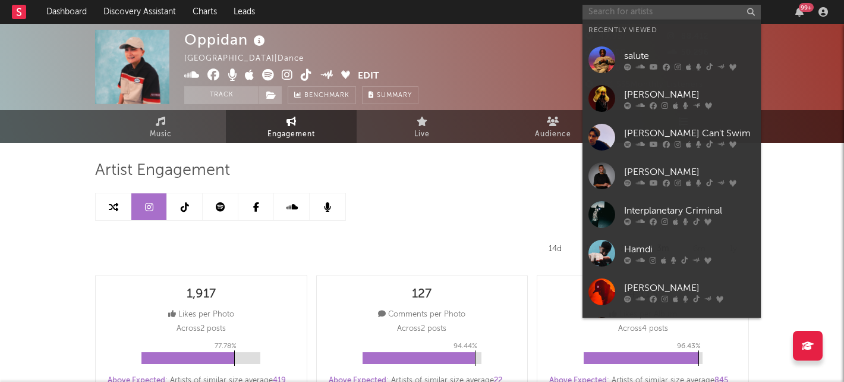
click at [619, 6] on input "text" at bounding box center [672, 12] width 178 height 15
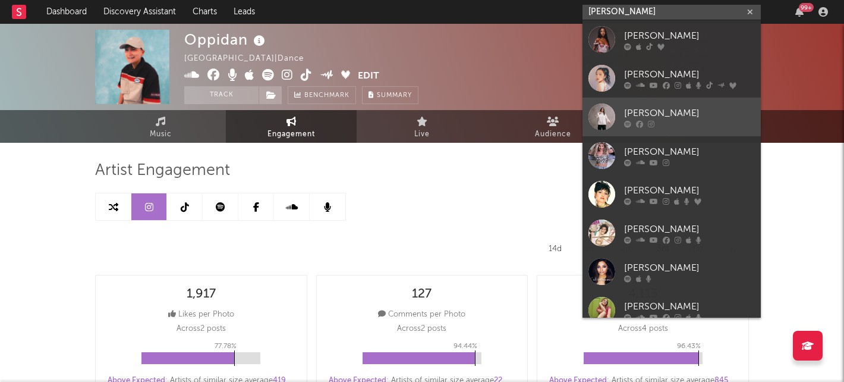
type input "[PERSON_NAME]"
click at [641, 108] on div "[PERSON_NAME]" at bounding box center [689, 113] width 131 height 14
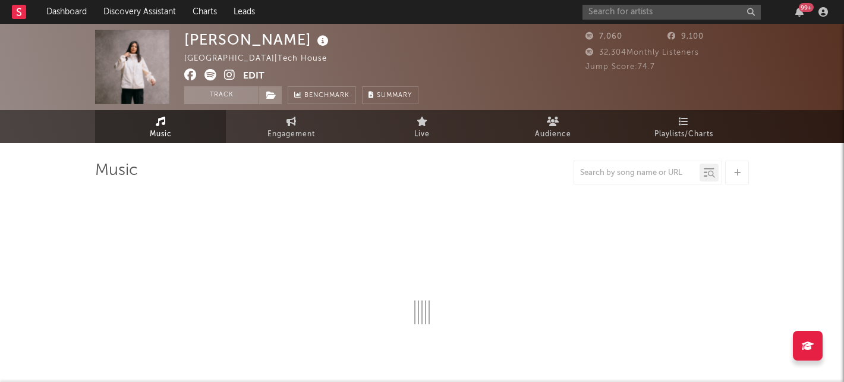
select select "1w"
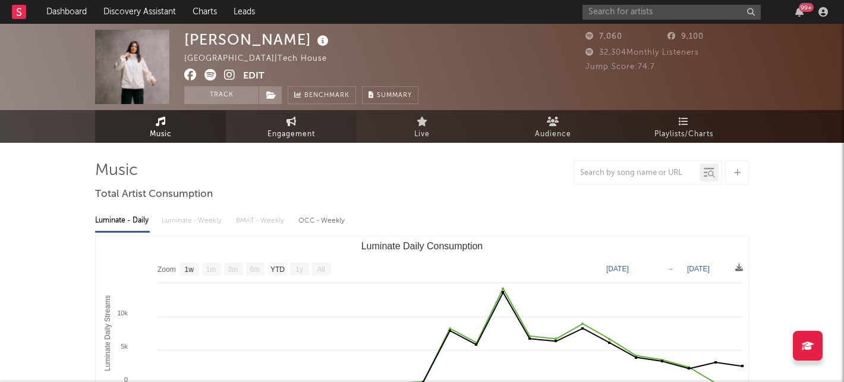
click at [252, 128] on link "Engagement" at bounding box center [291, 126] width 131 height 33
select select "1w"
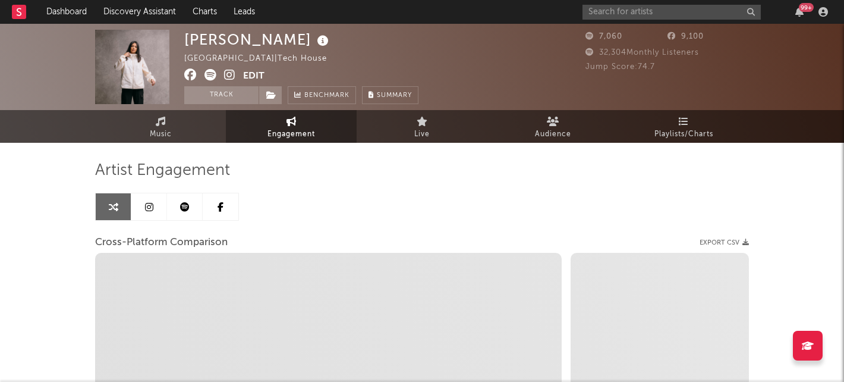
select select "1m"
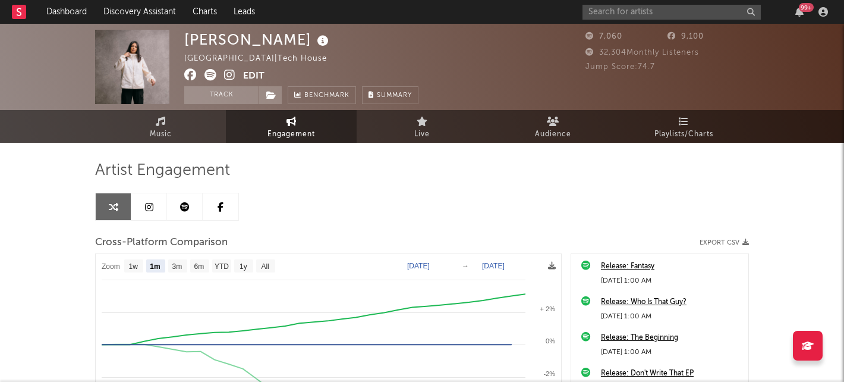
click at [141, 209] on link at bounding box center [149, 206] width 36 height 27
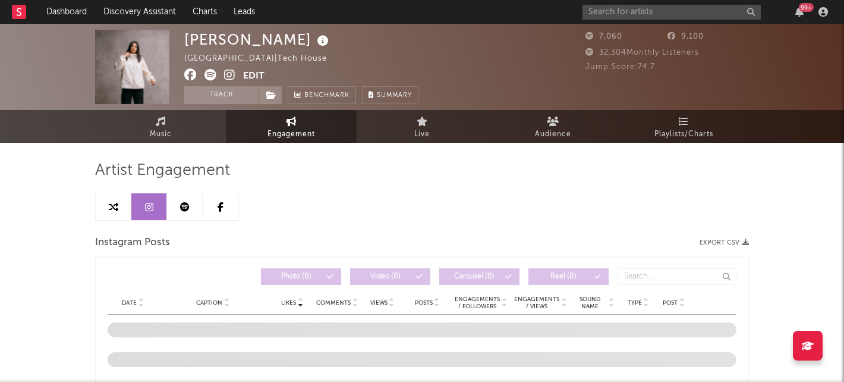
select select "1w"
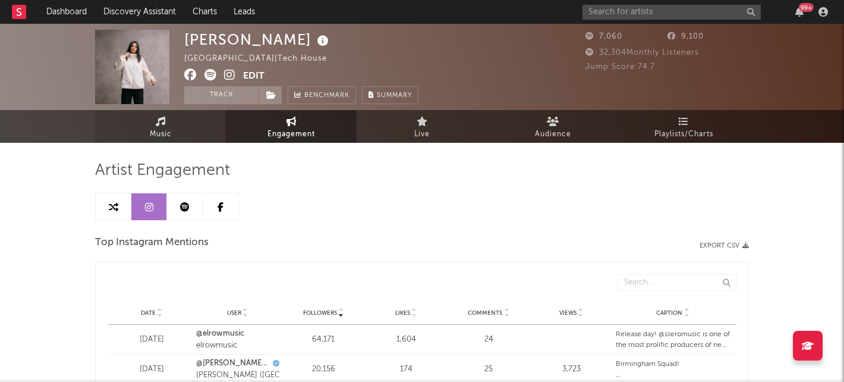
click at [168, 131] on span "Music" at bounding box center [161, 134] width 22 height 14
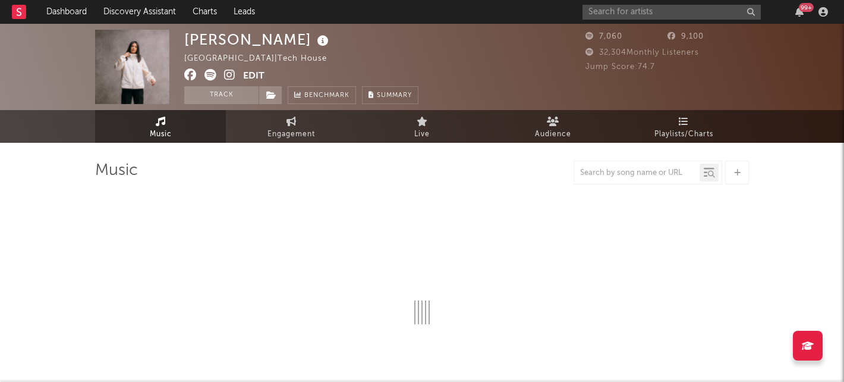
select select "1w"
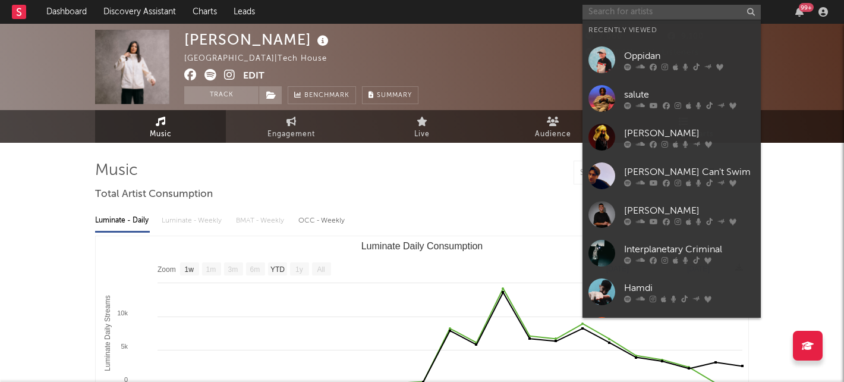
click at [660, 7] on input "text" at bounding box center [672, 12] width 178 height 15
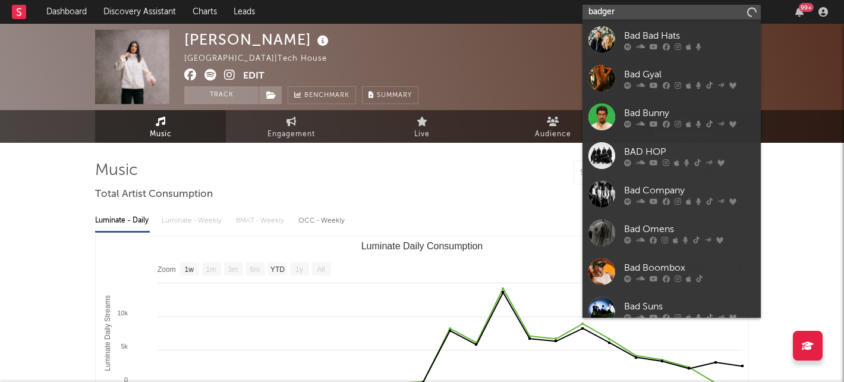
type input "badger"
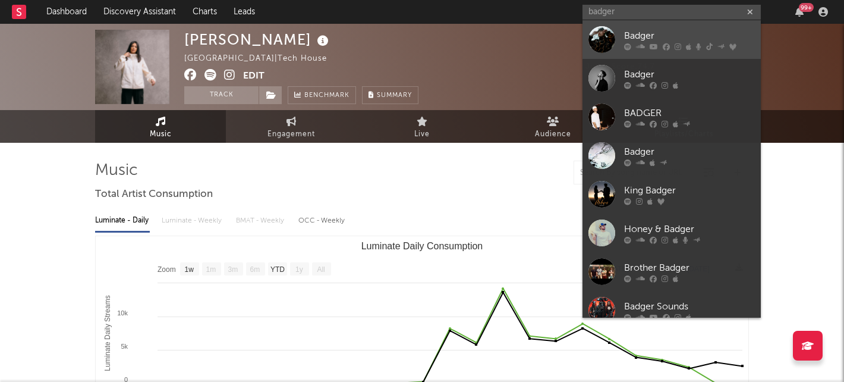
click at [626, 33] on div "Badger" at bounding box center [689, 36] width 131 height 14
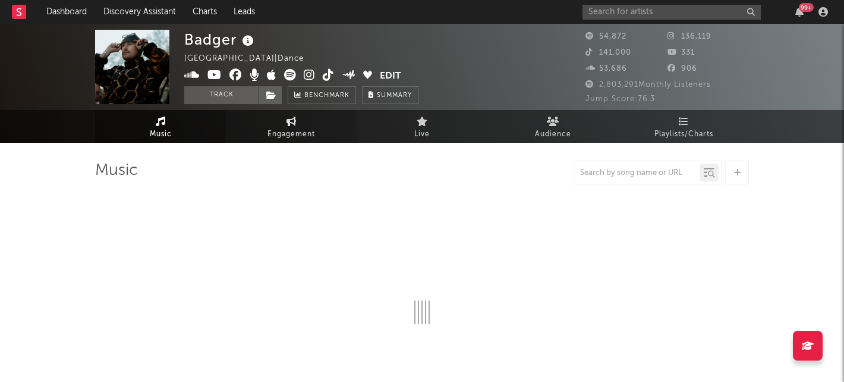
click at [278, 130] on span "Engagement" at bounding box center [292, 134] width 48 height 14
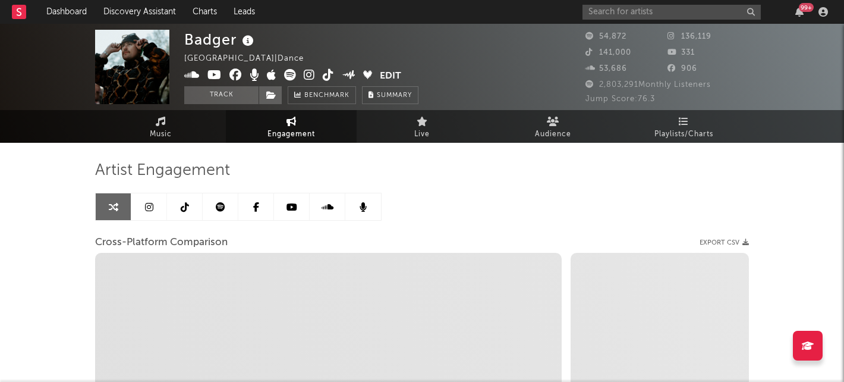
select select "1w"
click at [184, 211] on icon at bounding box center [185, 207] width 8 height 10
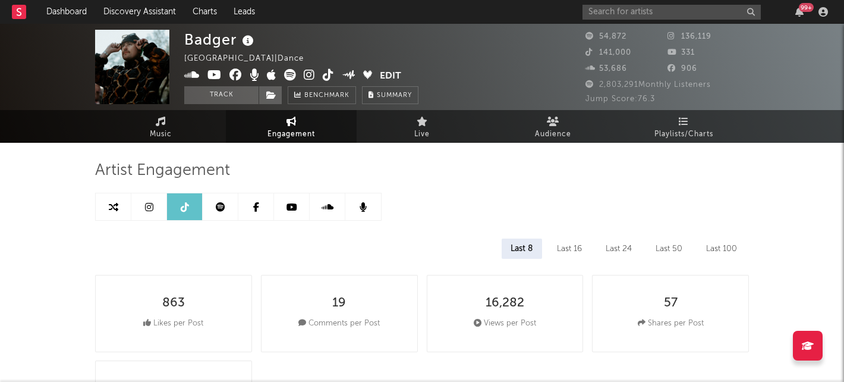
select select "6m"
click at [156, 203] on link at bounding box center [149, 206] width 36 height 27
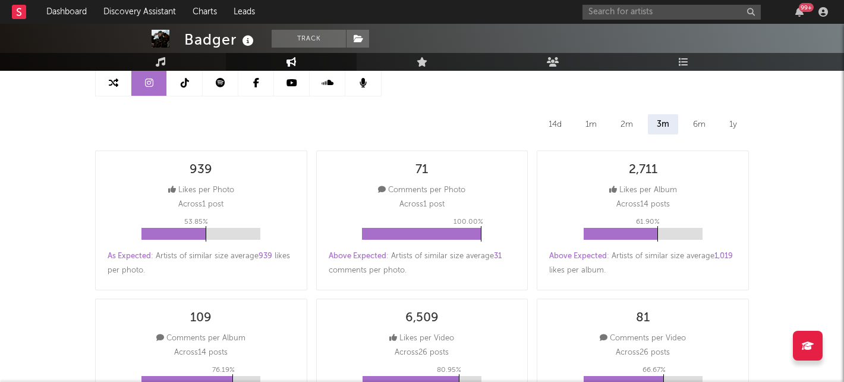
select select "6m"
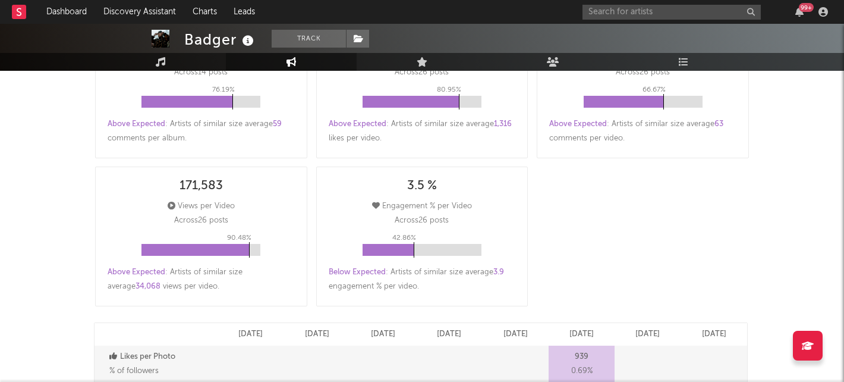
scroll to position [400, 0]
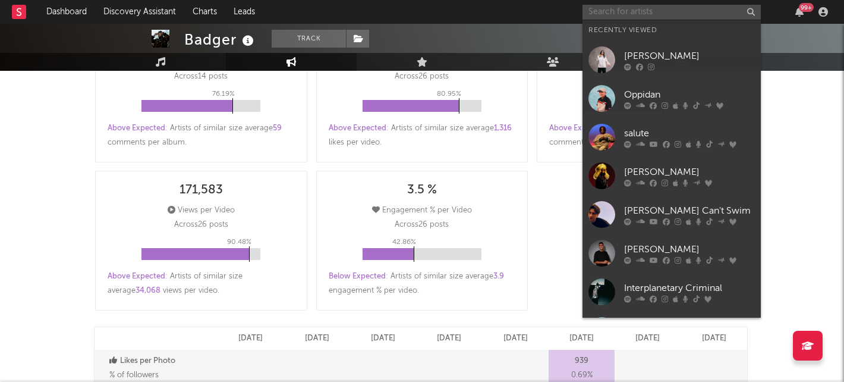
click at [633, 11] on input "text" at bounding box center [672, 12] width 178 height 15
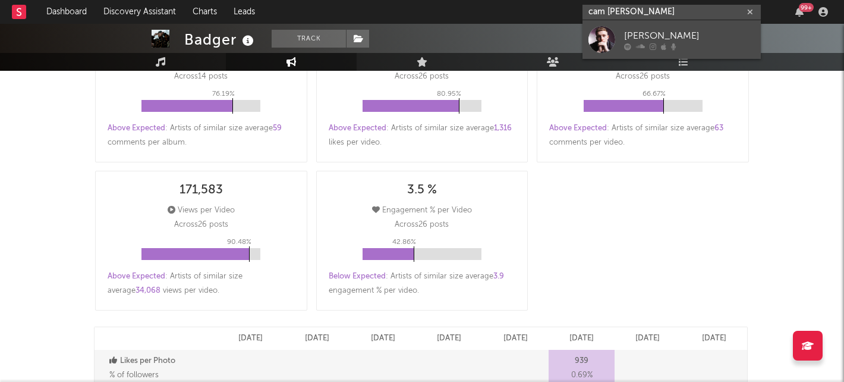
type input "cam [PERSON_NAME]"
click at [668, 28] on link "[PERSON_NAME]" at bounding box center [672, 39] width 178 height 39
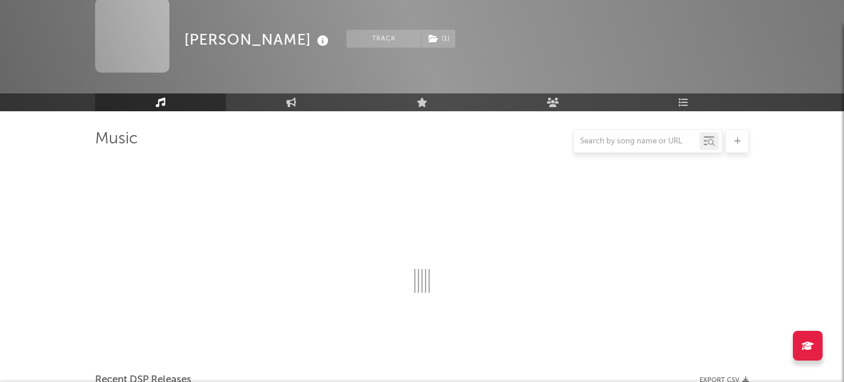
scroll to position [400, 0]
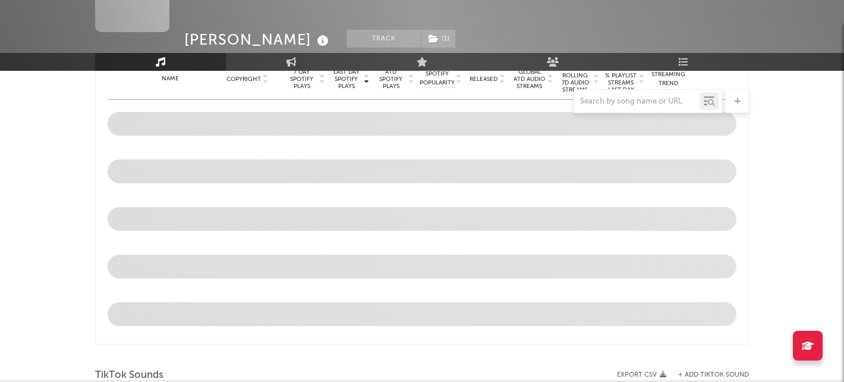
select select "1w"
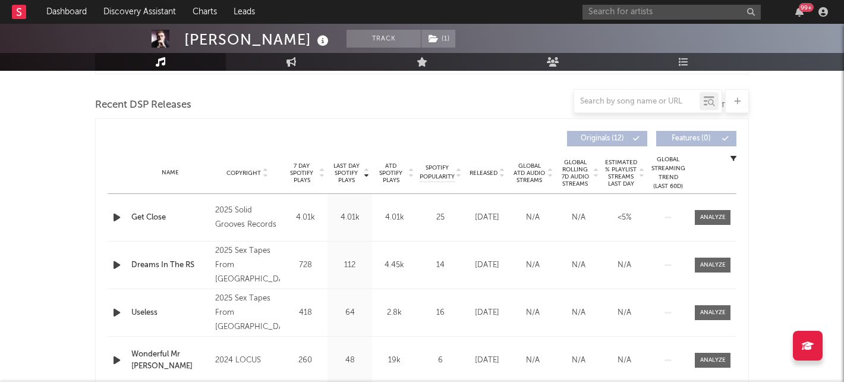
scroll to position [0, 0]
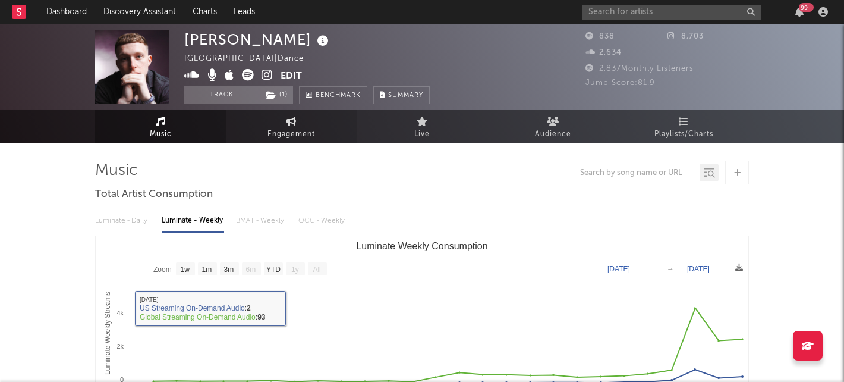
click at [287, 122] on icon at bounding box center [292, 122] width 10 height 10
select select "1w"
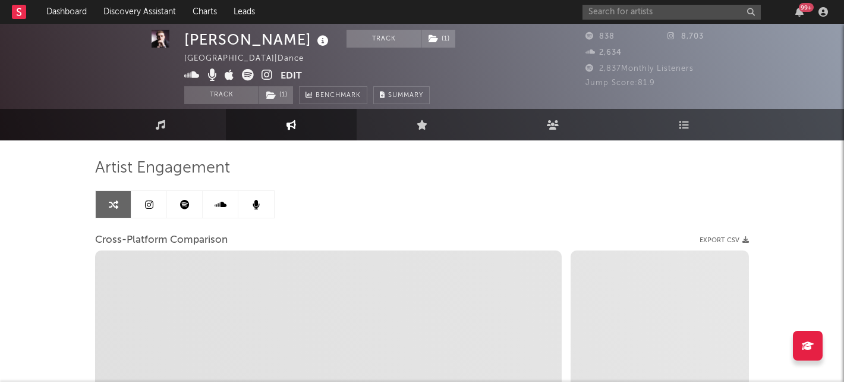
scroll to position [3, 0]
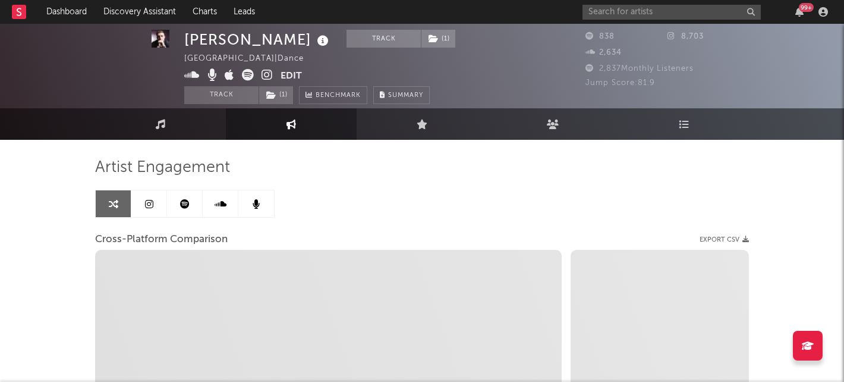
click at [139, 203] on link at bounding box center [149, 203] width 36 height 27
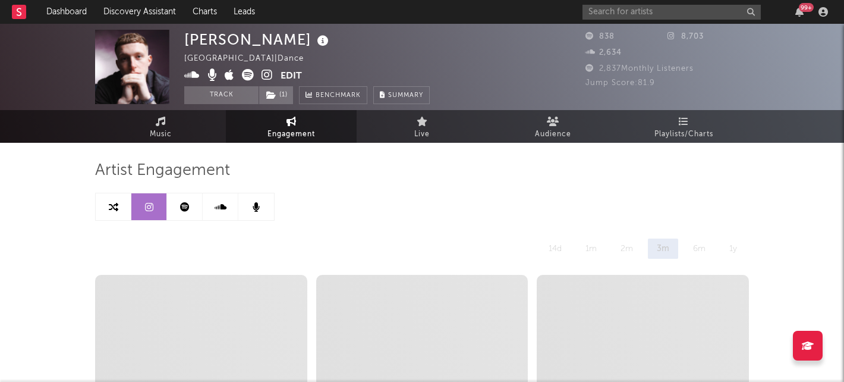
select select "1w"
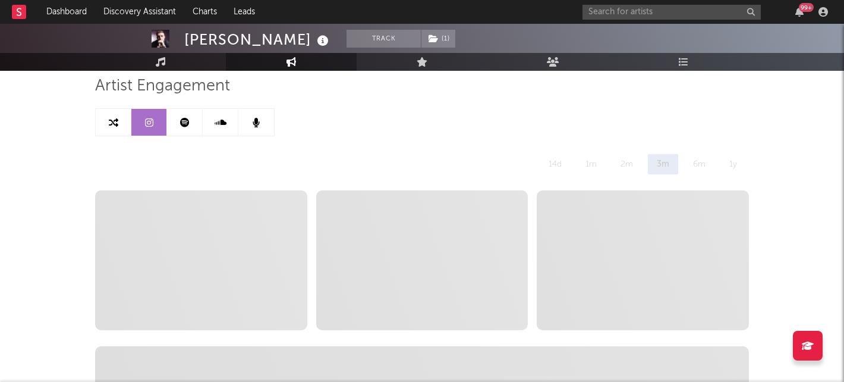
scroll to position [84, 0]
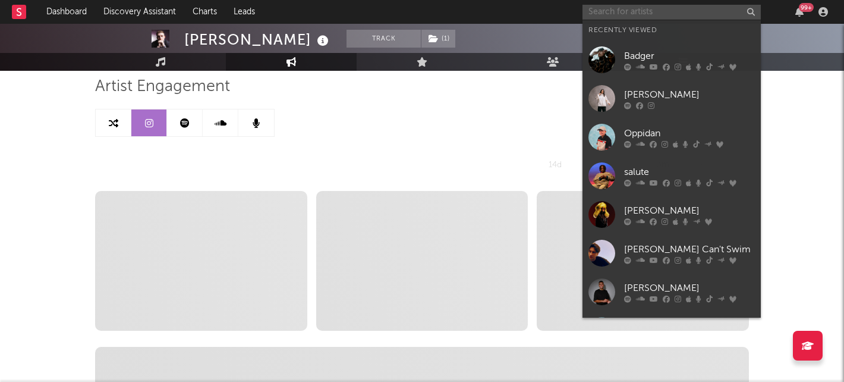
click at [624, 7] on input "text" at bounding box center [672, 12] width 178 height 15
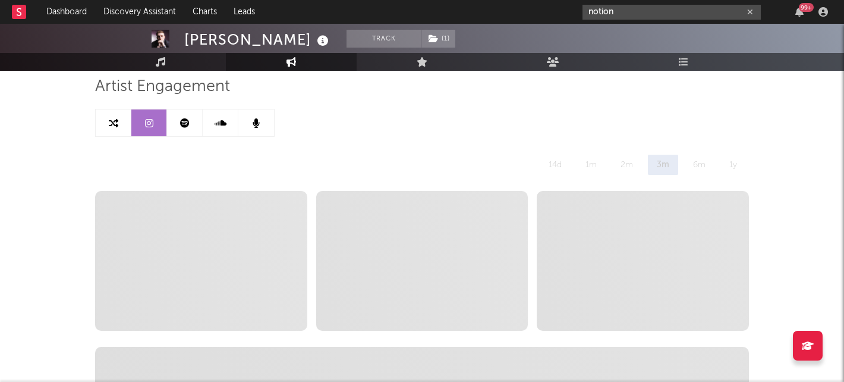
click at [641, 11] on input "notion" at bounding box center [672, 12] width 178 height 15
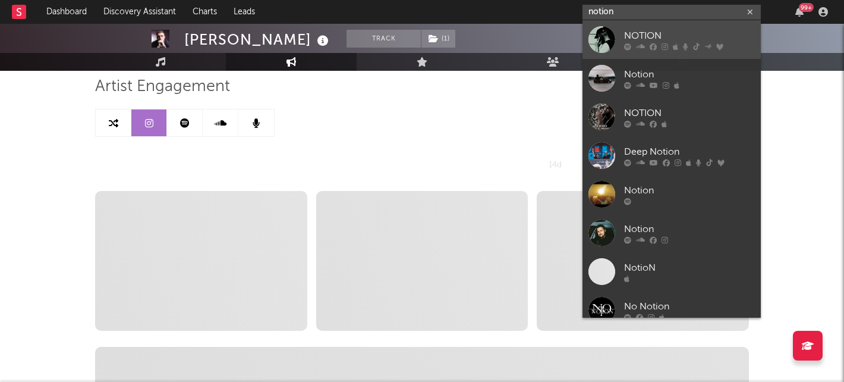
type input "notion"
click at [643, 37] on div "NOTION" at bounding box center [689, 36] width 131 height 14
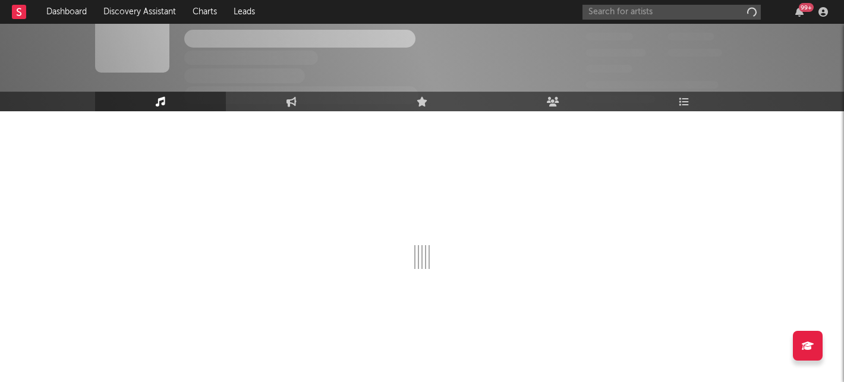
scroll to position [32, 0]
click at [285, 99] on link "Engagement" at bounding box center [291, 102] width 131 height 20
select select "1w"
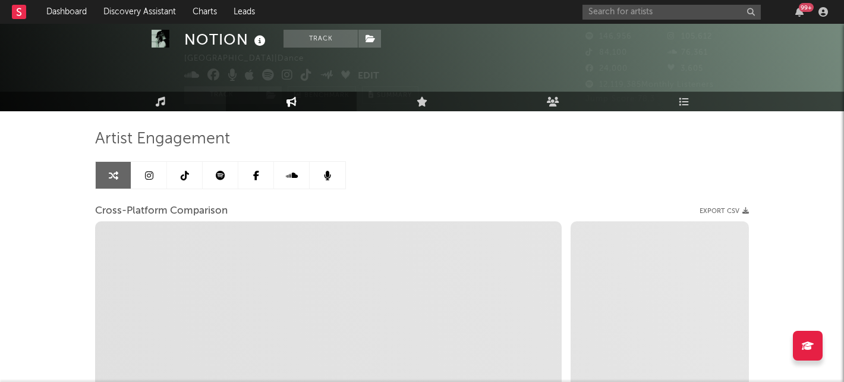
click at [188, 172] on icon at bounding box center [185, 176] width 8 height 10
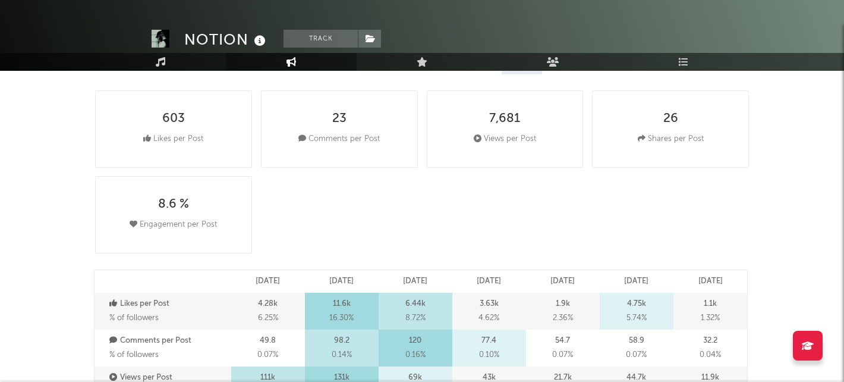
select select "6m"
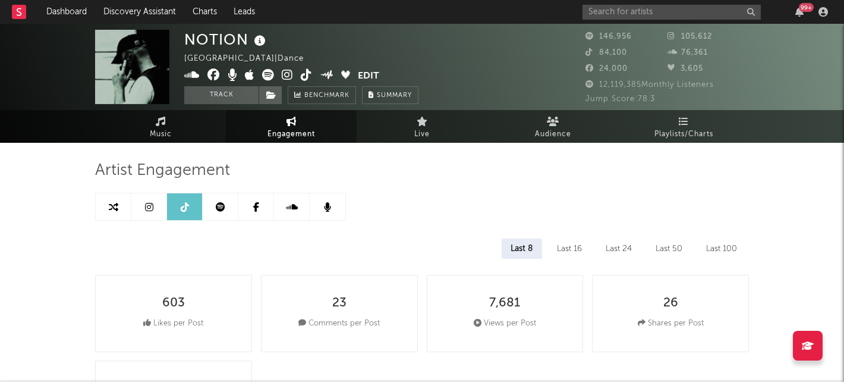
click at [150, 205] on icon at bounding box center [149, 207] width 8 height 10
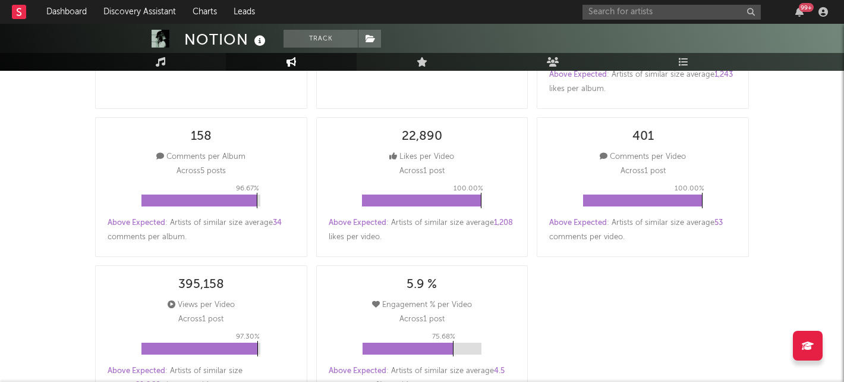
scroll to position [331, 0]
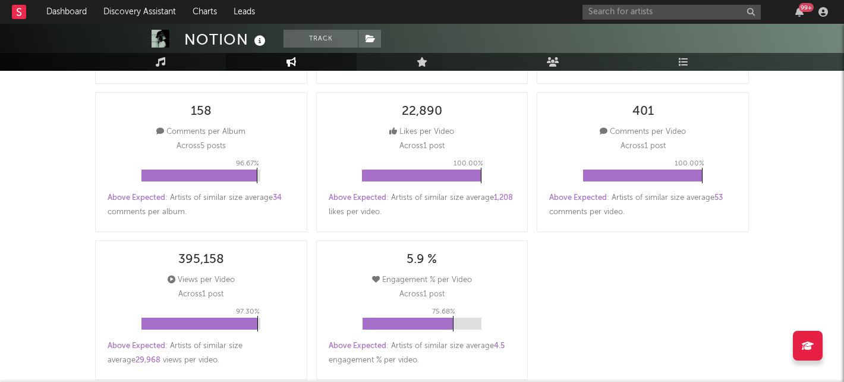
select select "6m"
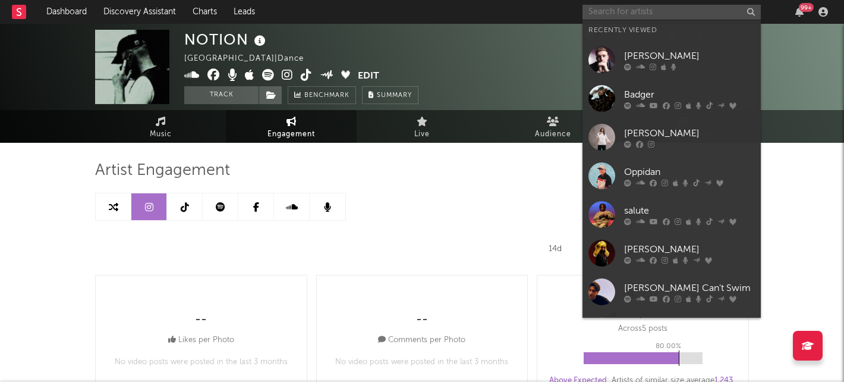
click at [631, 7] on input "text" at bounding box center [672, 12] width 178 height 15
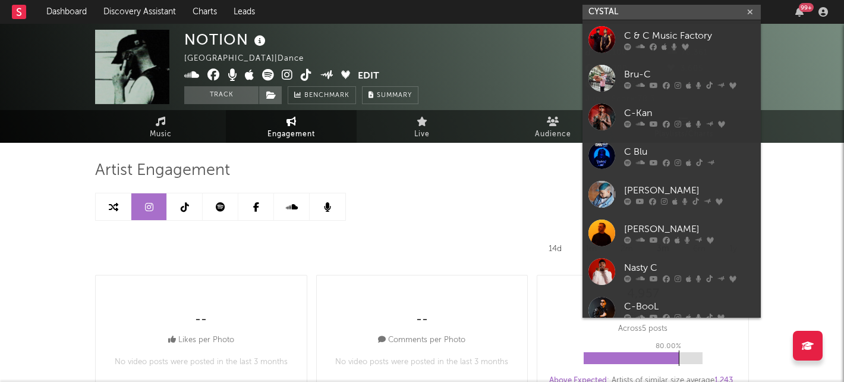
type input "CYSTAL"
